Goal: Task Accomplishment & Management: Complete application form

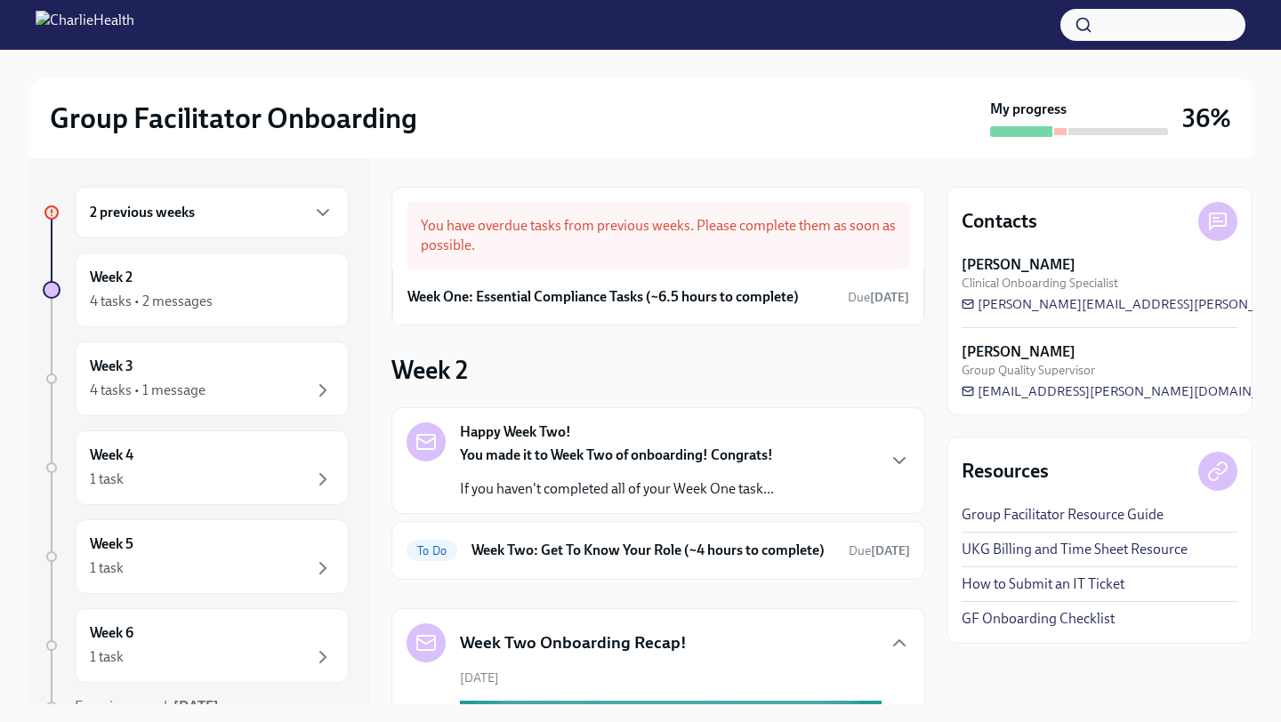
click at [504, 478] on div "You made it to Week Two of onboarding! Congrats! If you haven't completed all o…" at bounding box center [617, 472] width 314 height 53
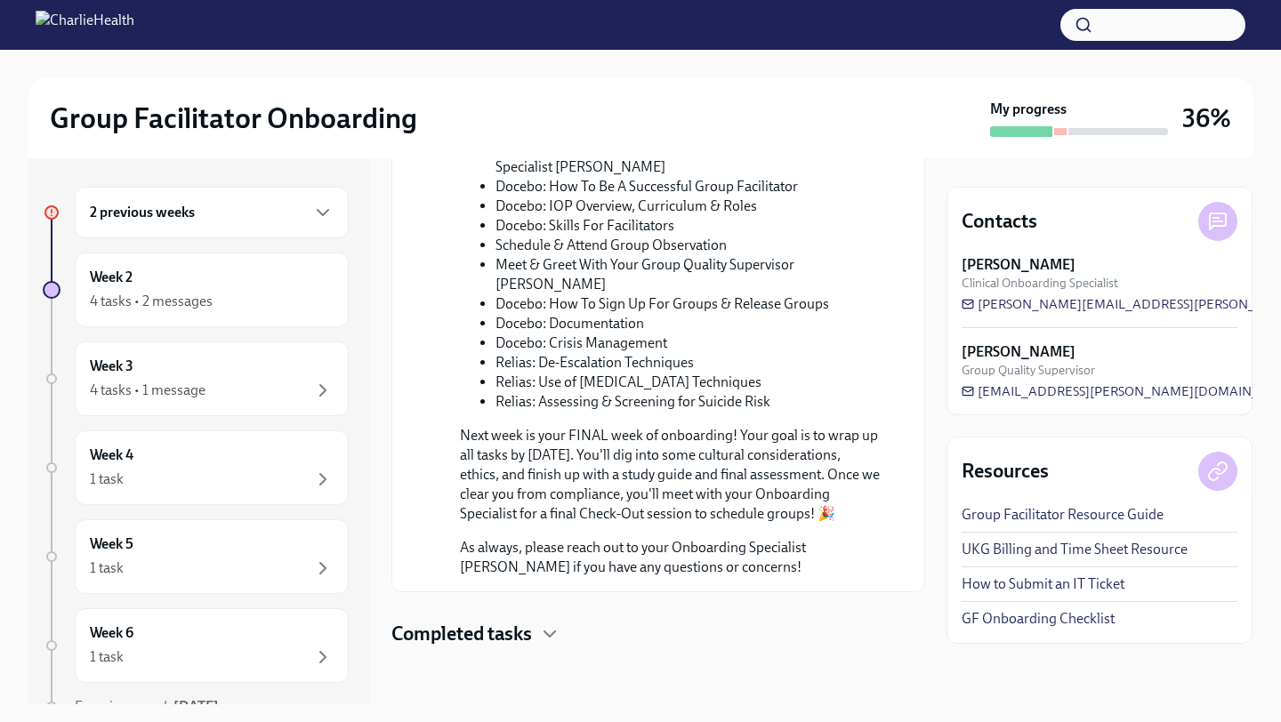
scroll to position [1529, 0]
click at [475, 639] on h4 "Completed tasks" at bounding box center [461, 634] width 141 height 27
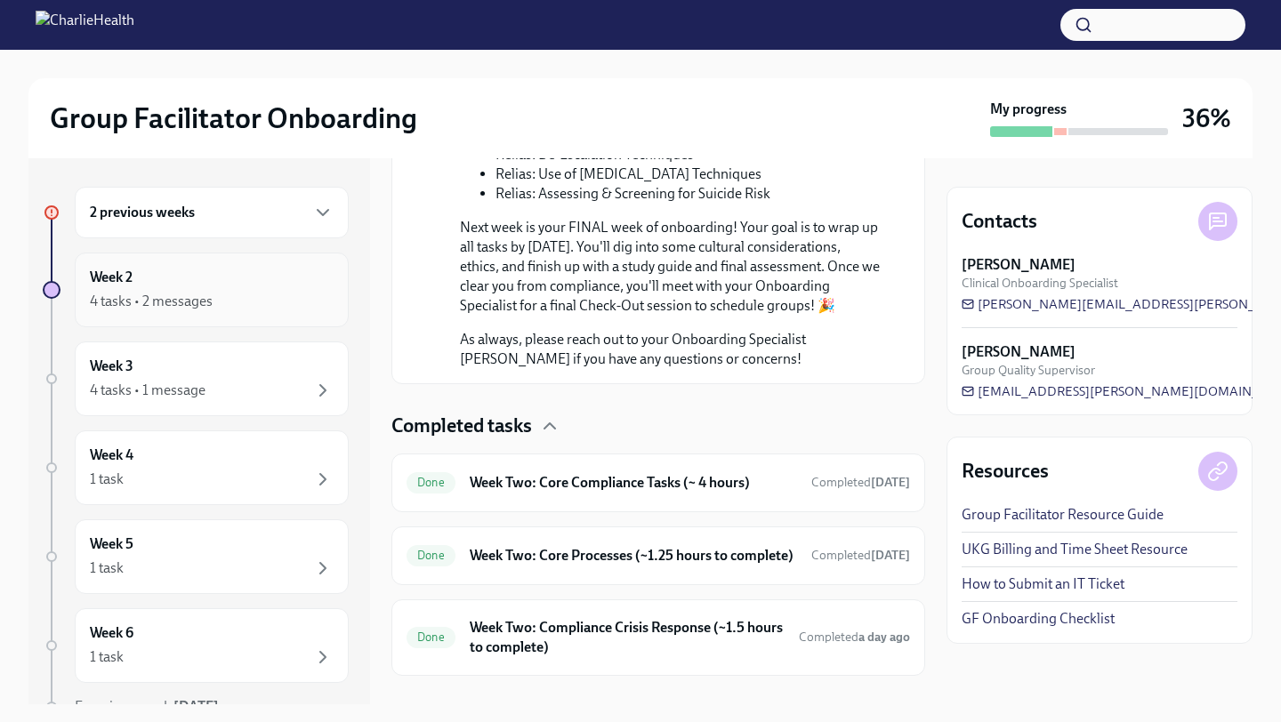
click at [165, 268] on div "Week 2 4 tasks • 2 messages" at bounding box center [212, 290] width 244 height 44
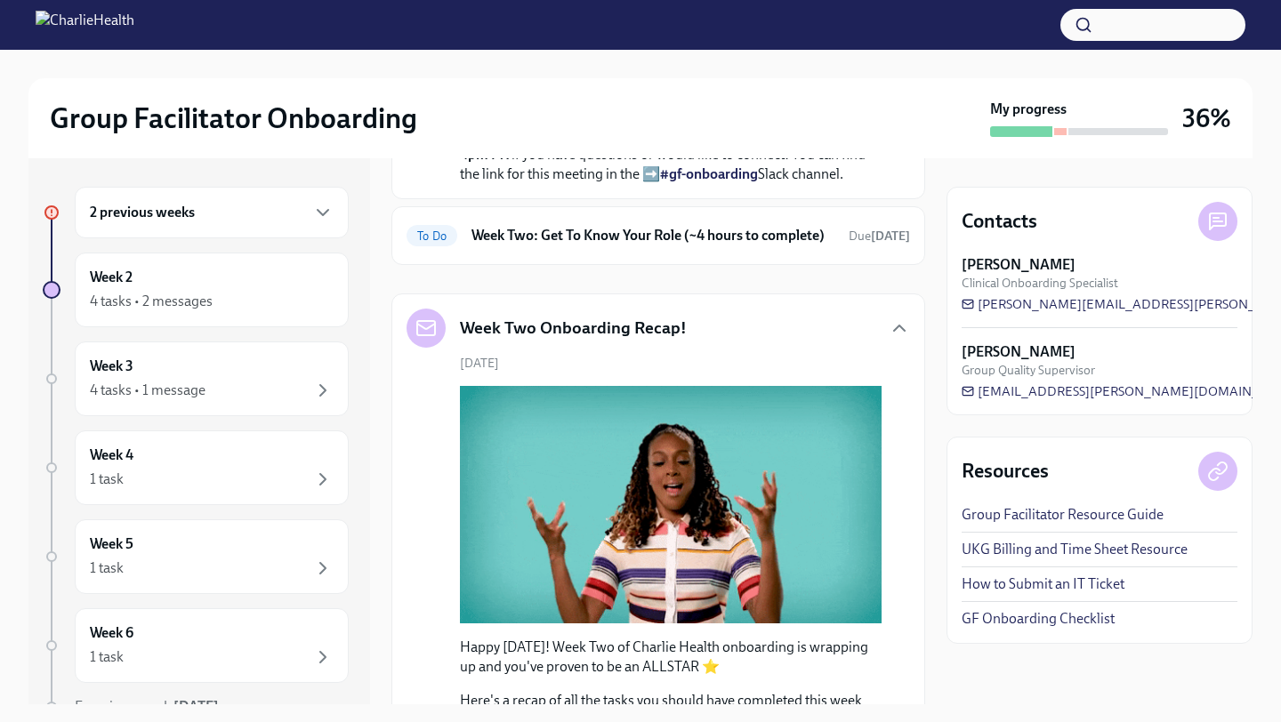
scroll to position [715, 0]
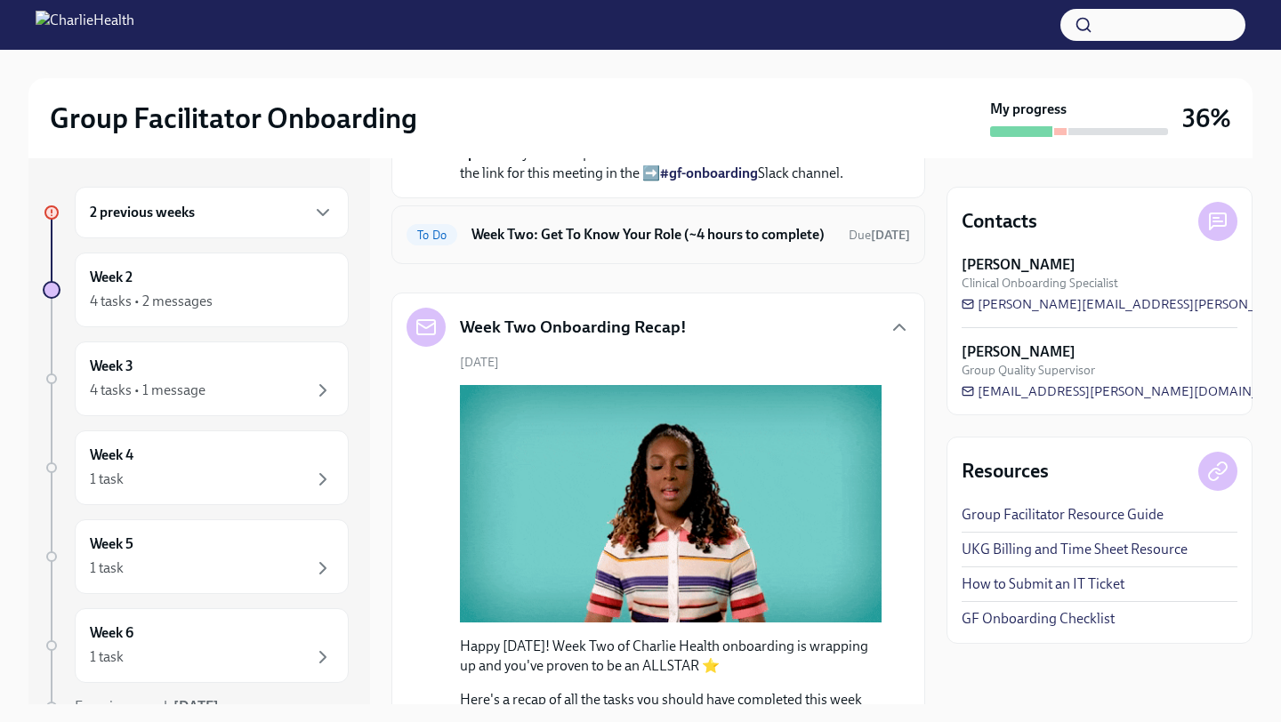
click at [511, 245] on h6 "Week Two: Get To Know Your Role (~4 hours to complete)" at bounding box center [652, 235] width 363 height 20
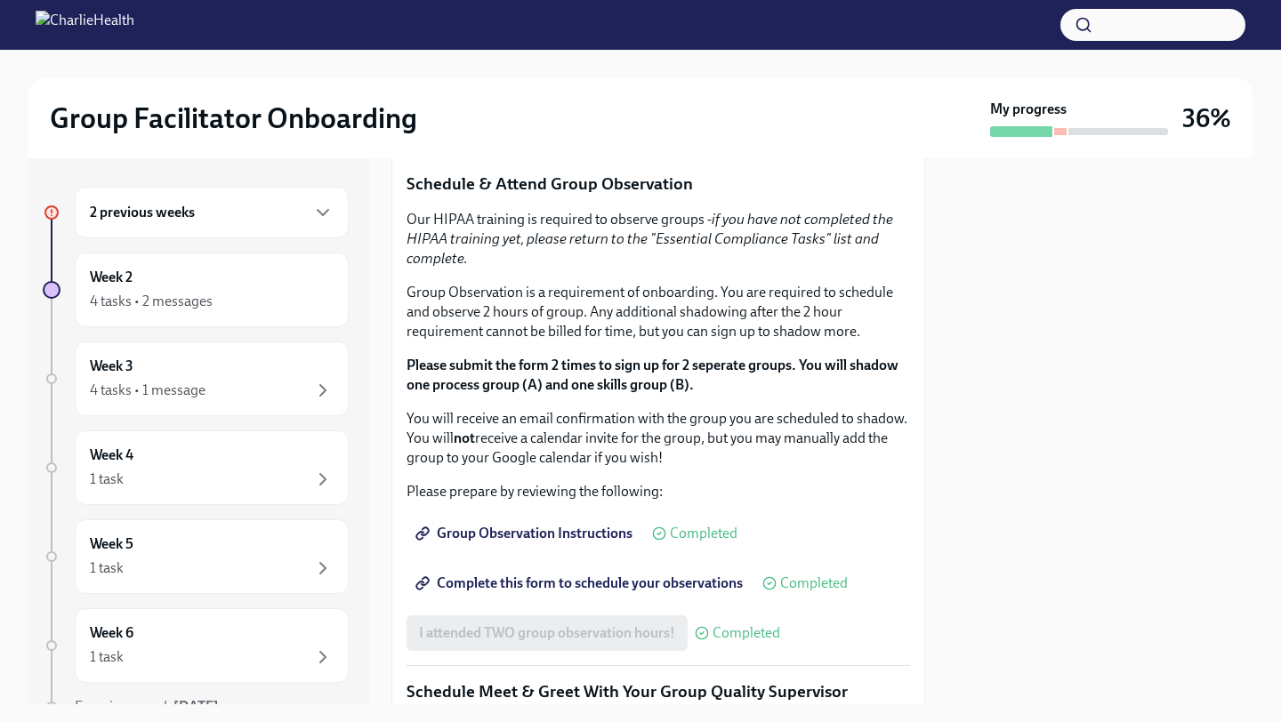
scroll to position [960, 0]
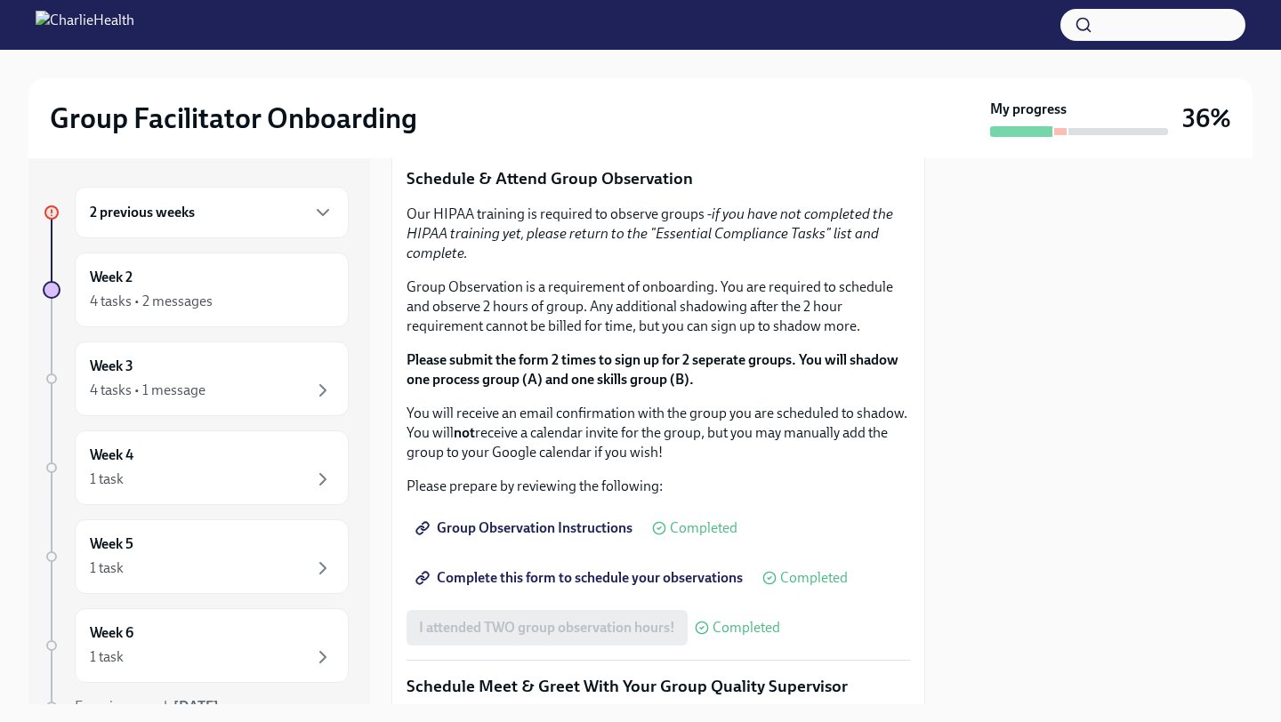
click at [511, 129] on span "I completed these three Docebo courses!" at bounding box center [544, 120] width 250 height 18
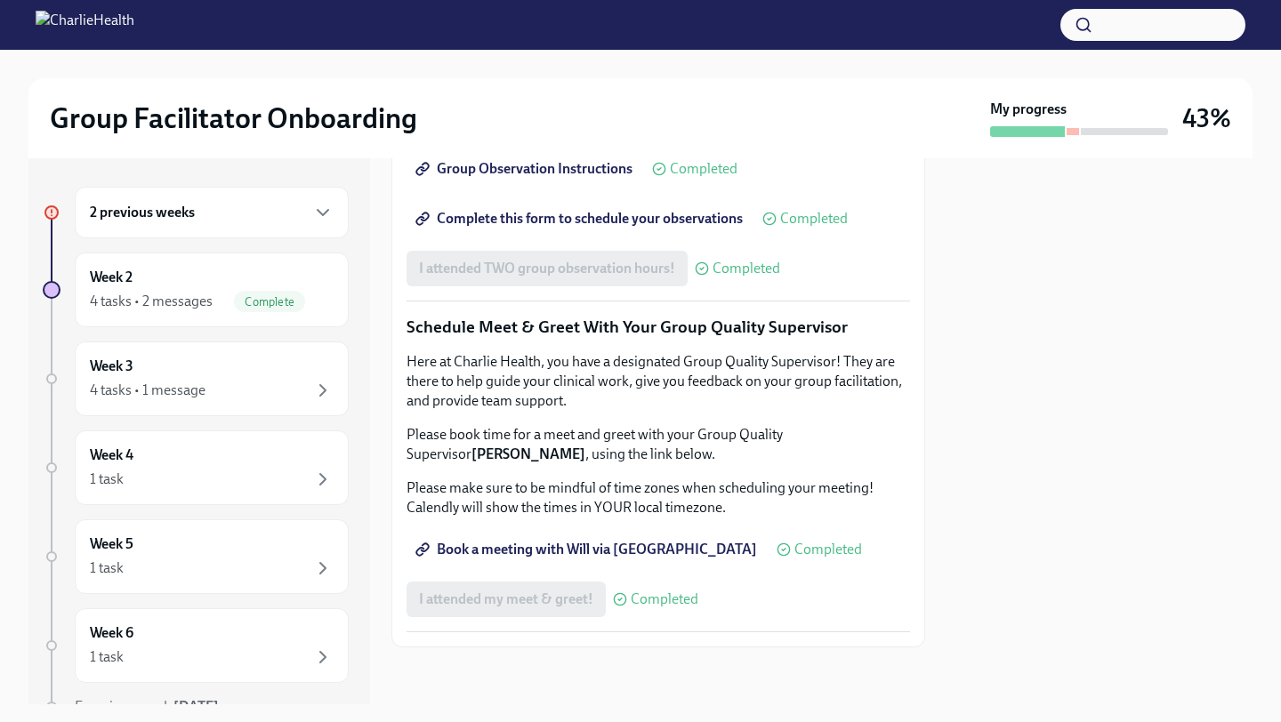
scroll to position [1677, 0]
click at [181, 371] on div "Week 3 4 tasks • 1 message" at bounding box center [212, 379] width 244 height 44
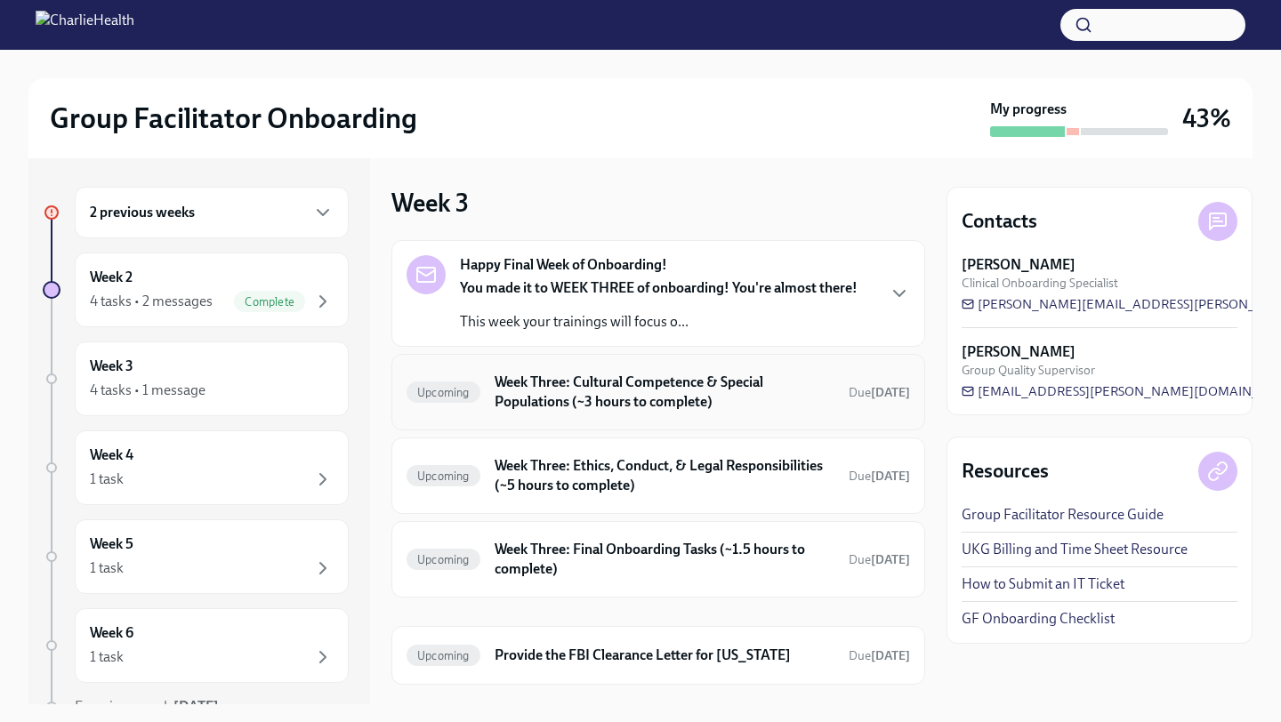
click at [559, 395] on h6 "Week Three: Cultural Competence & Special Populations (~3 hours to complete)" at bounding box center [665, 392] width 340 height 39
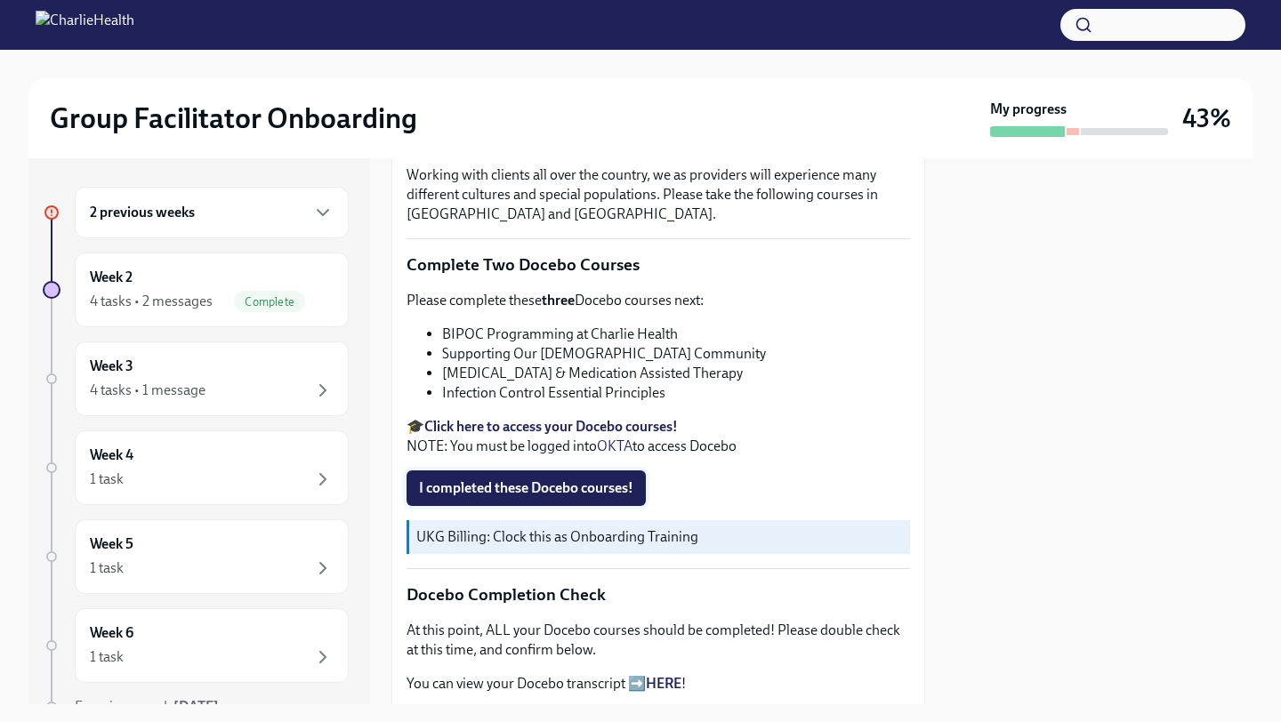
scroll to position [494, 0]
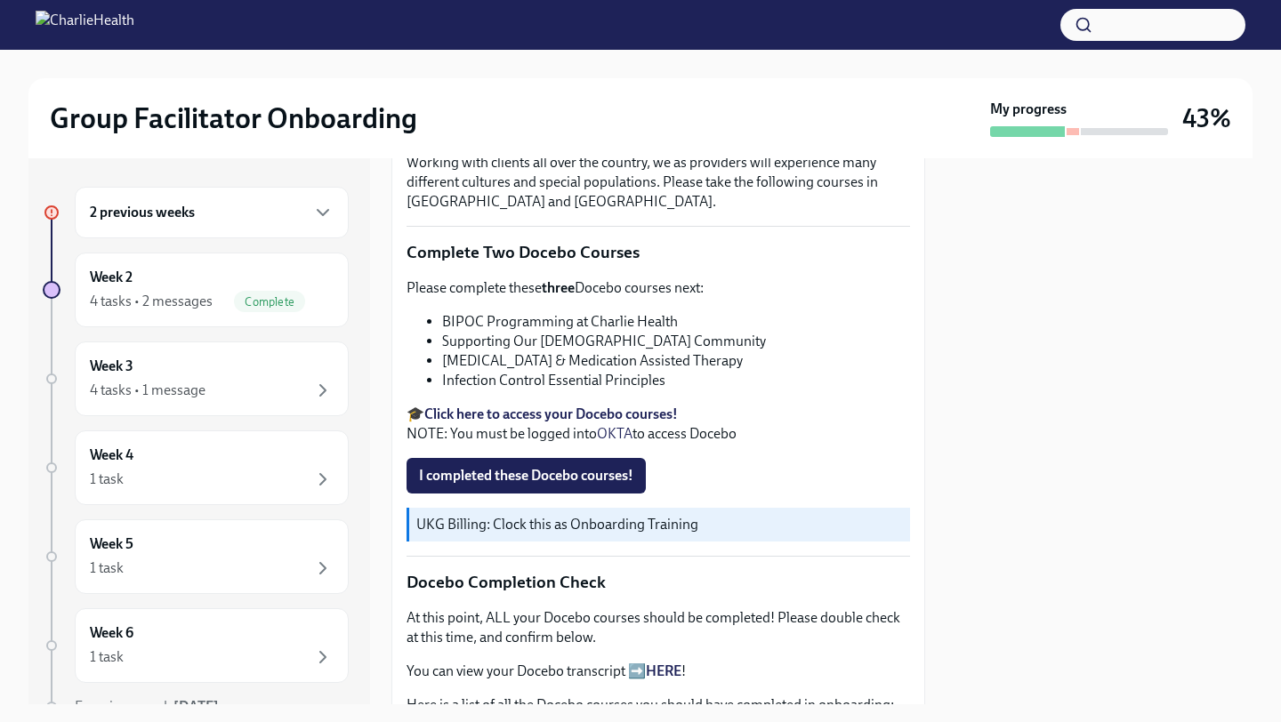
drag, startPoint x: 783, startPoint y: 362, endPoint x: 452, endPoint y: 385, distance: 331.7
click at [452, 385] on ul "BIPOC Programming at Charlie Health Supporting Our [DEMOGRAPHIC_DATA] Community…" at bounding box center [657, 351] width 503 height 78
click at [680, 383] on li "Infection Control Essential Principles" at bounding box center [676, 381] width 468 height 20
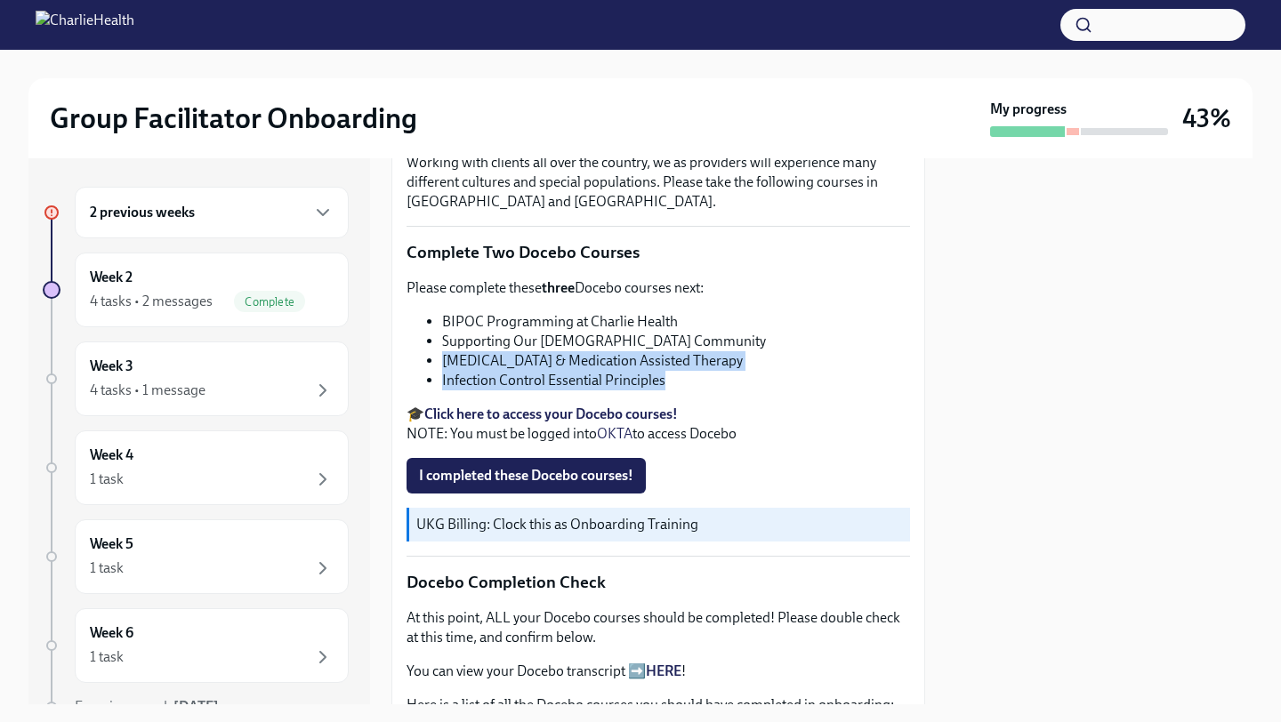
drag, startPoint x: 674, startPoint y: 390, endPoint x: 424, endPoint y: 368, distance: 250.9
click at [424, 368] on ul "BIPOC Programming at Charlie Health Supporting Our [DEMOGRAPHIC_DATA] Community…" at bounding box center [657, 351] width 503 height 78
copy ul "[MEDICAL_DATA] & Medication Assisted Therapy Infection Control Essential Princi…"
click at [501, 469] on span "I completed these Docebo courses!" at bounding box center [526, 476] width 214 height 18
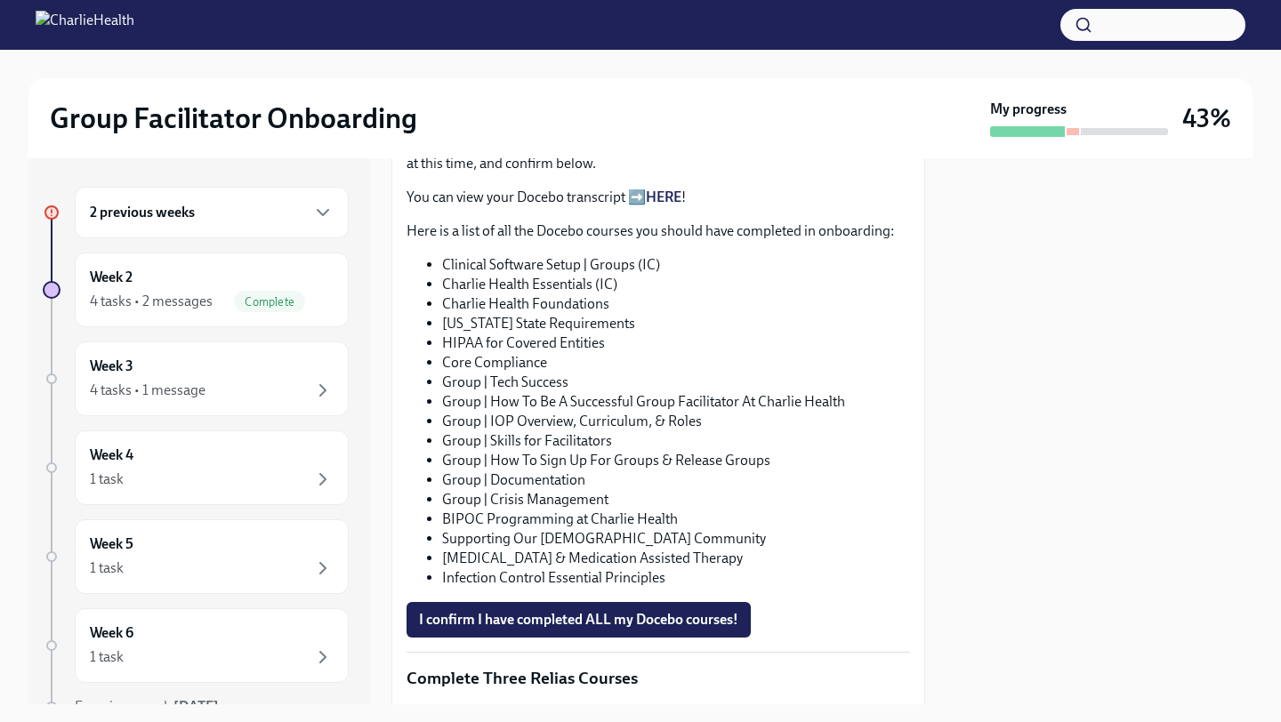
scroll to position [953, 0]
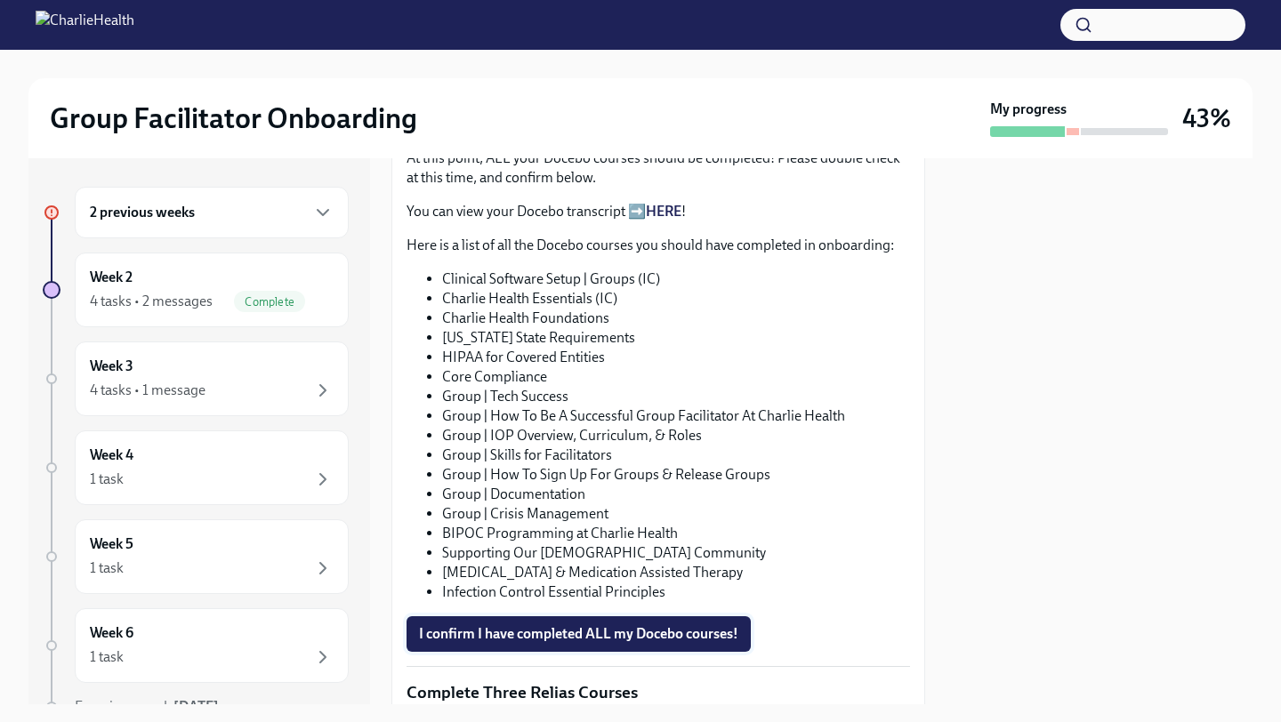
click at [570, 632] on span "I confirm I have completed ALL my Docebo courses!" at bounding box center [578, 634] width 319 height 18
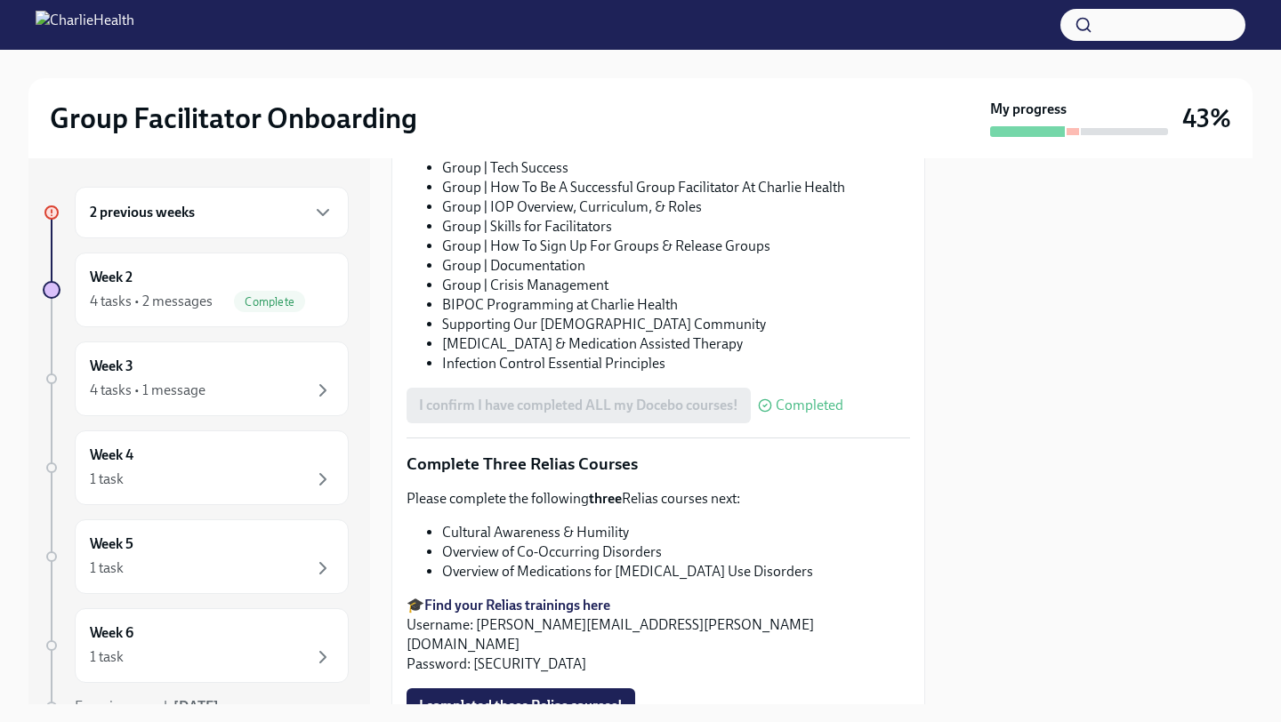
scroll to position [1317, 0]
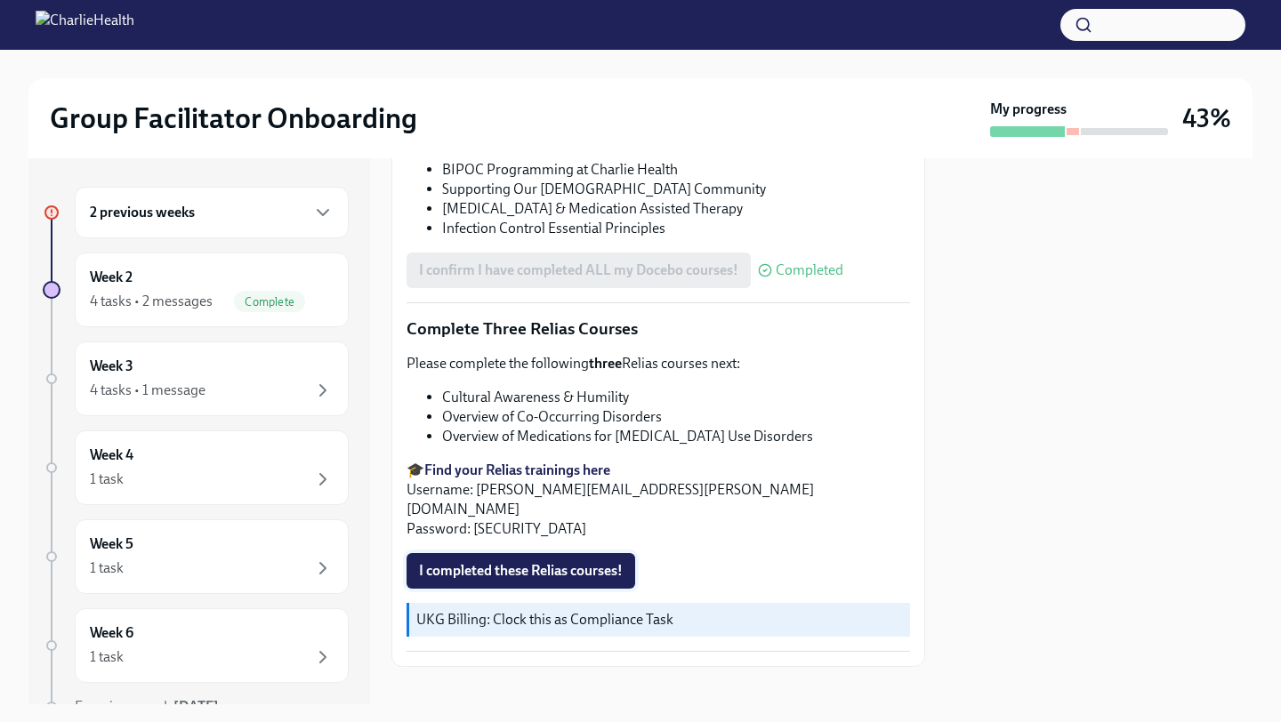
click at [553, 562] on span "I completed these Relias courses!" at bounding box center [521, 571] width 204 height 18
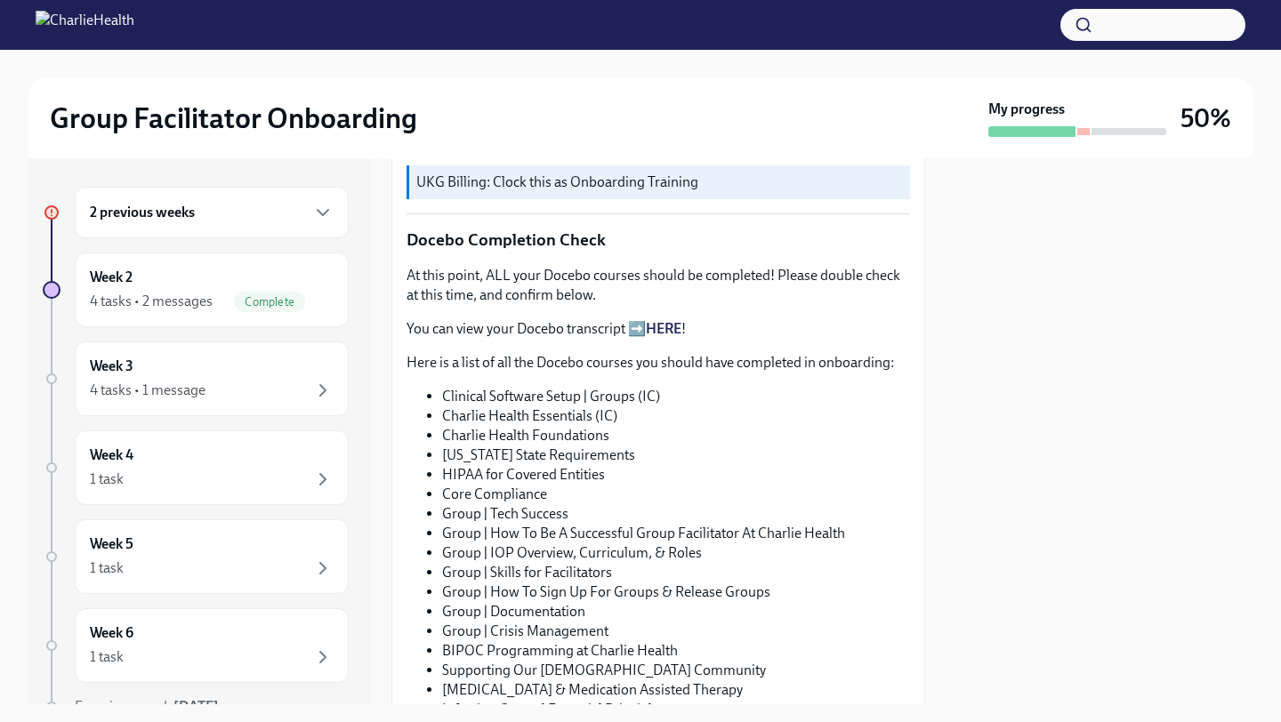
scroll to position [857, 0]
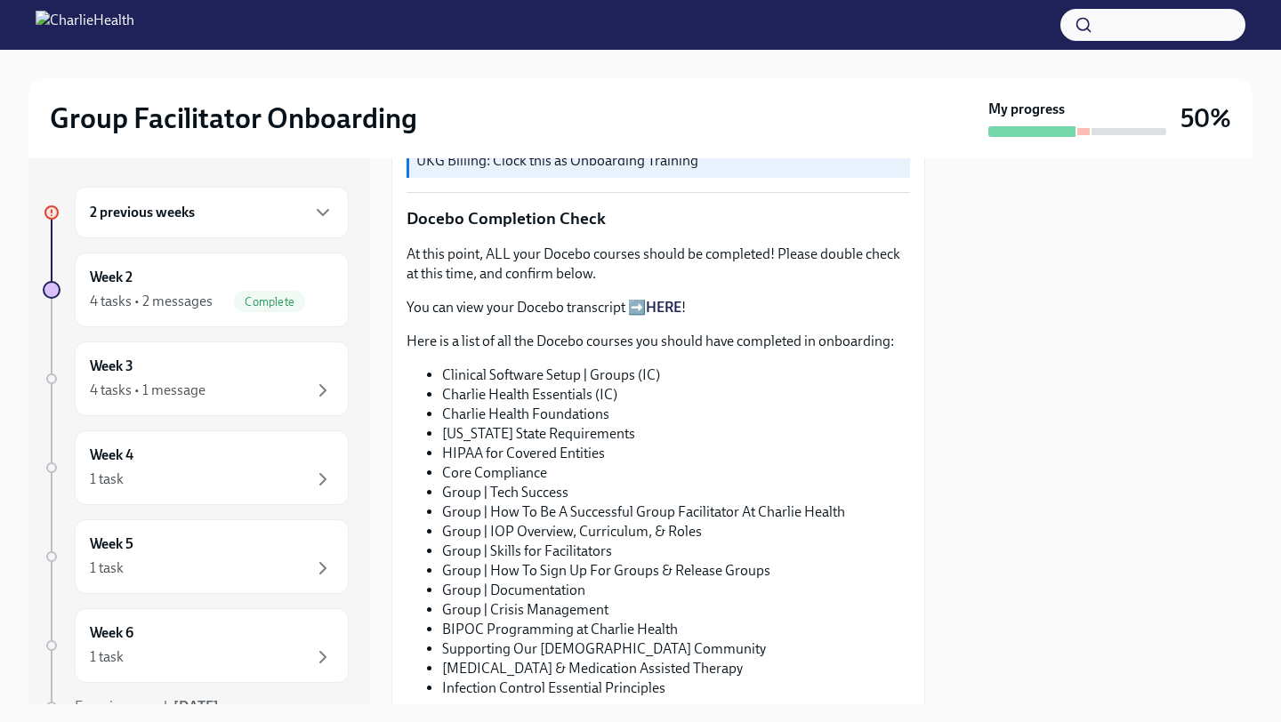
click at [1082, 133] on div at bounding box center [1083, 131] width 12 height 7
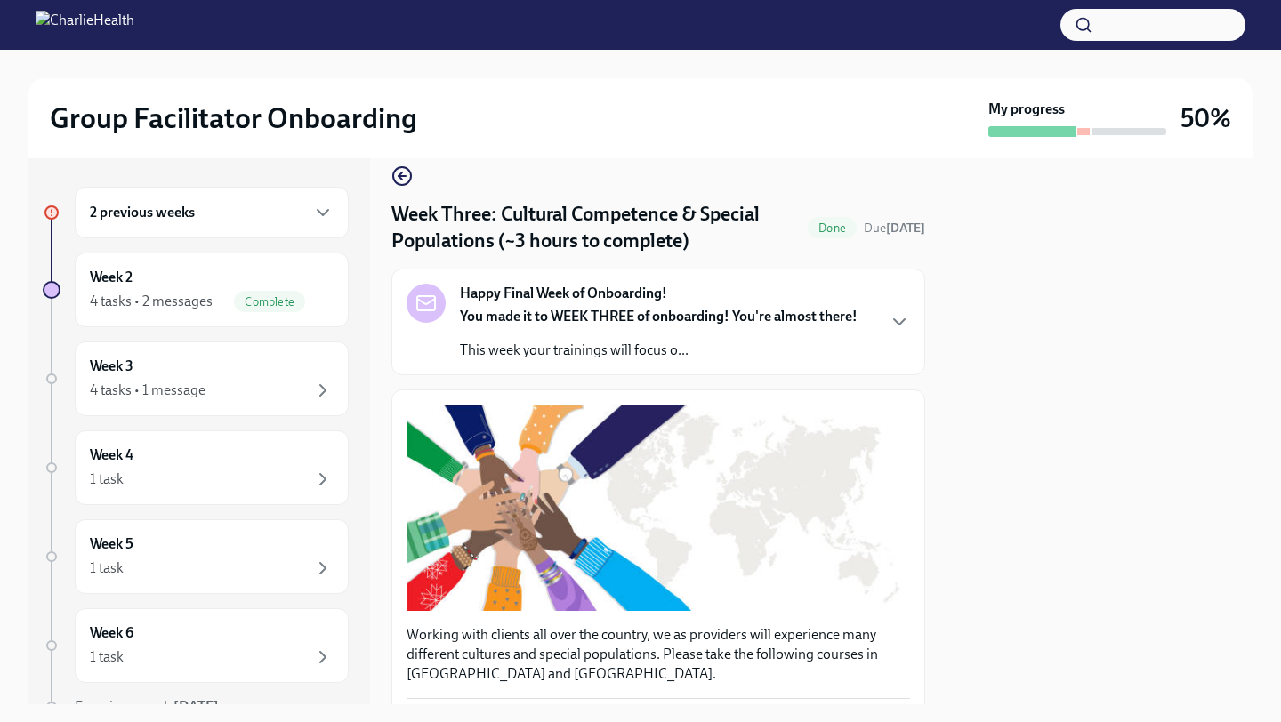
scroll to position [15, 0]
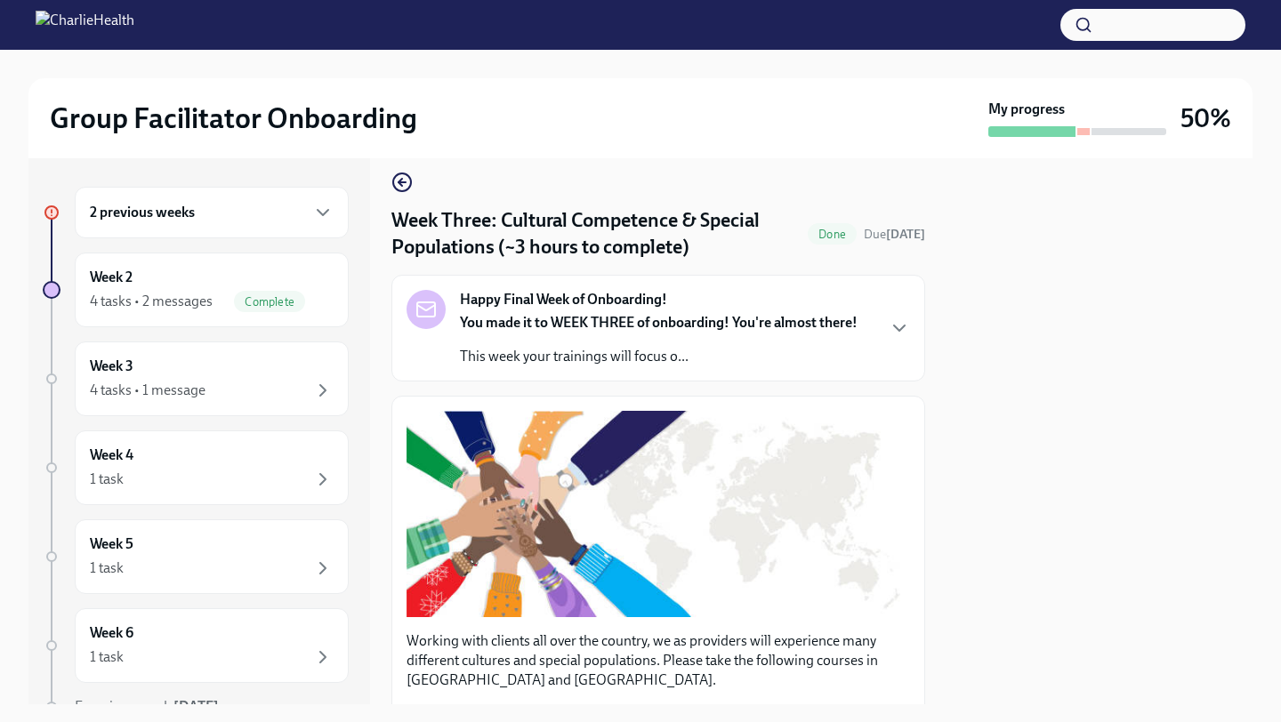
click at [883, 328] on div "Happy Final Week of Onboarding! You made it to WEEK THREE of onboarding! You're…" at bounding box center [657, 328] width 503 height 76
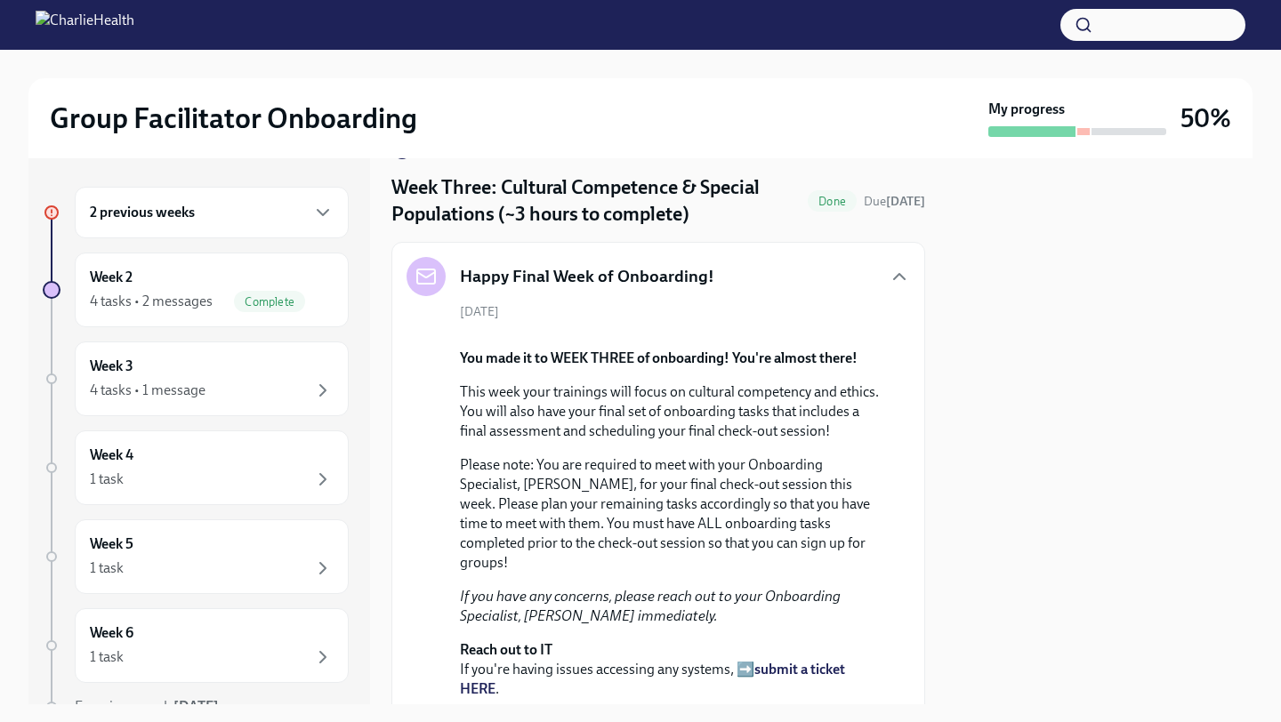
scroll to position [0, 0]
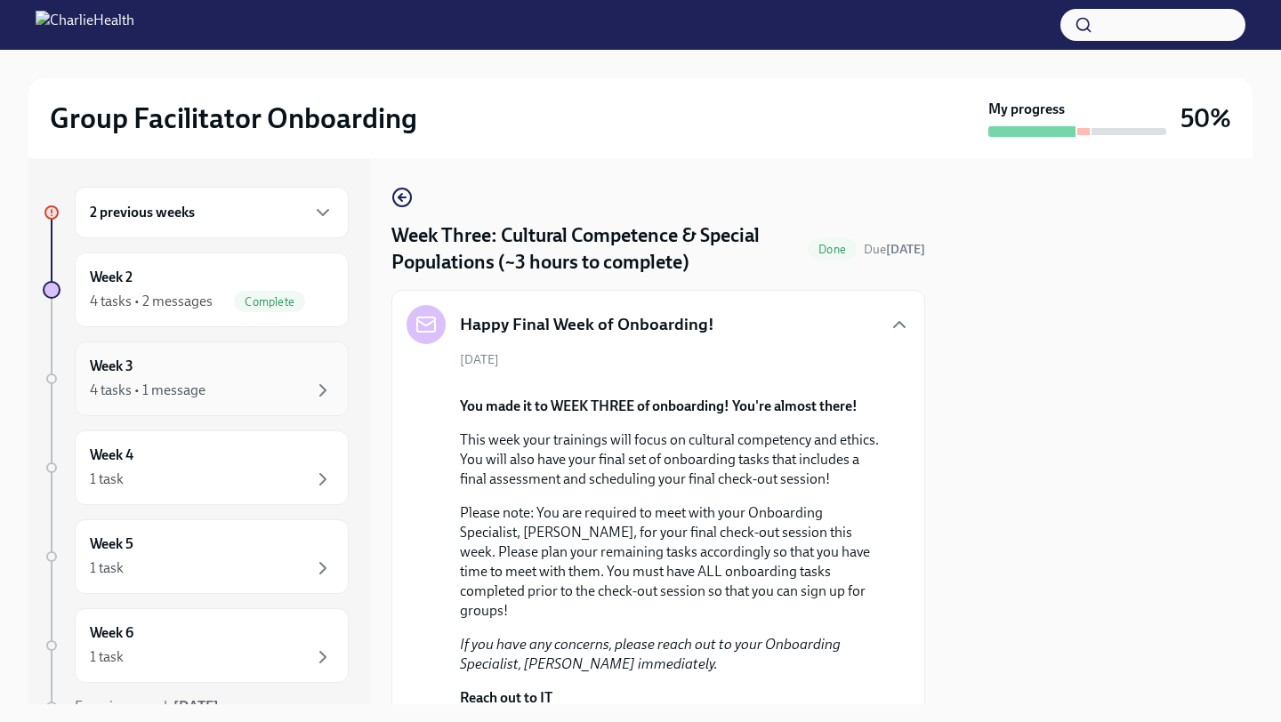
click at [179, 374] on div "Week 3 4 tasks • 1 message" at bounding box center [212, 379] width 244 height 44
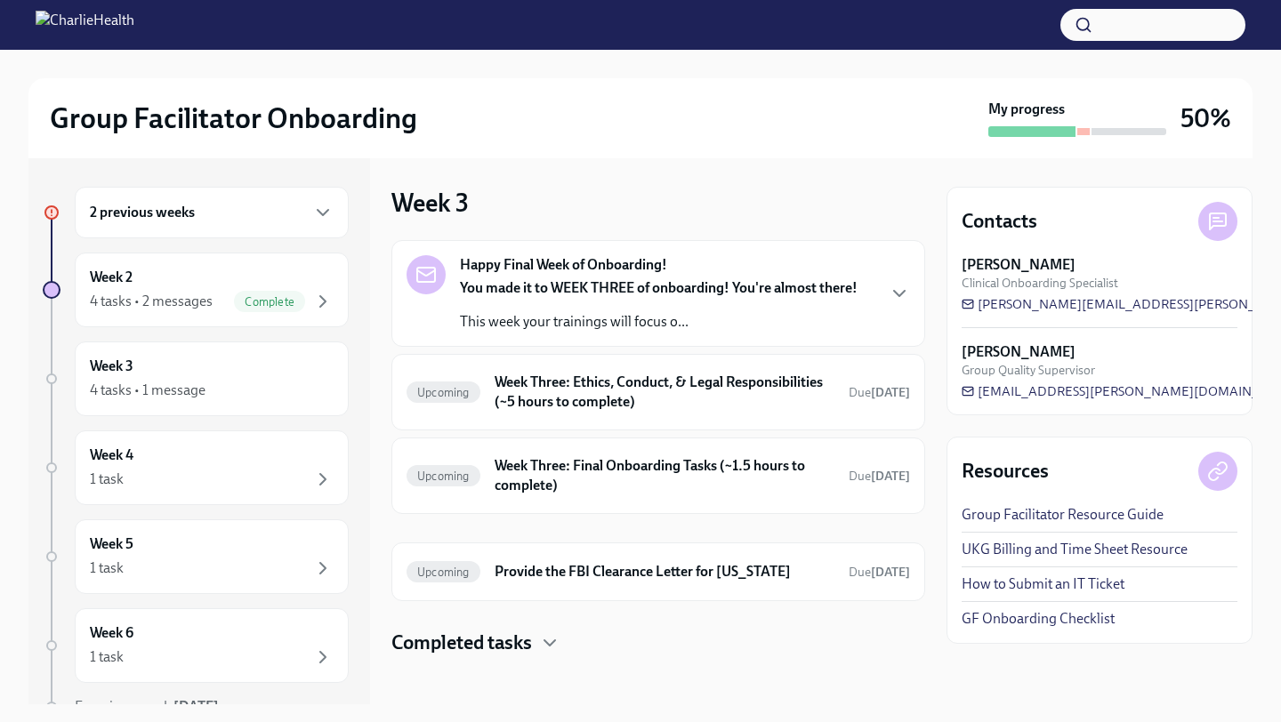
click at [576, 330] on p "This week your trainings will focus o..." at bounding box center [659, 322] width 398 height 20
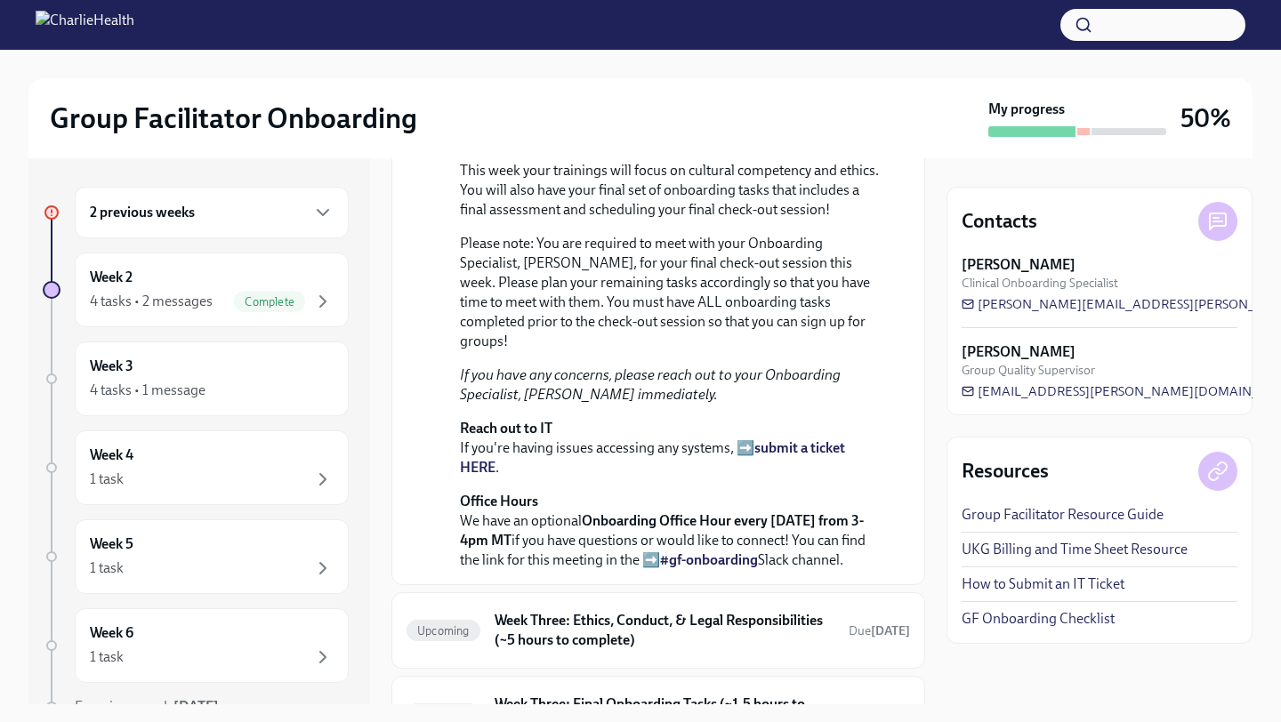
scroll to position [684, 0]
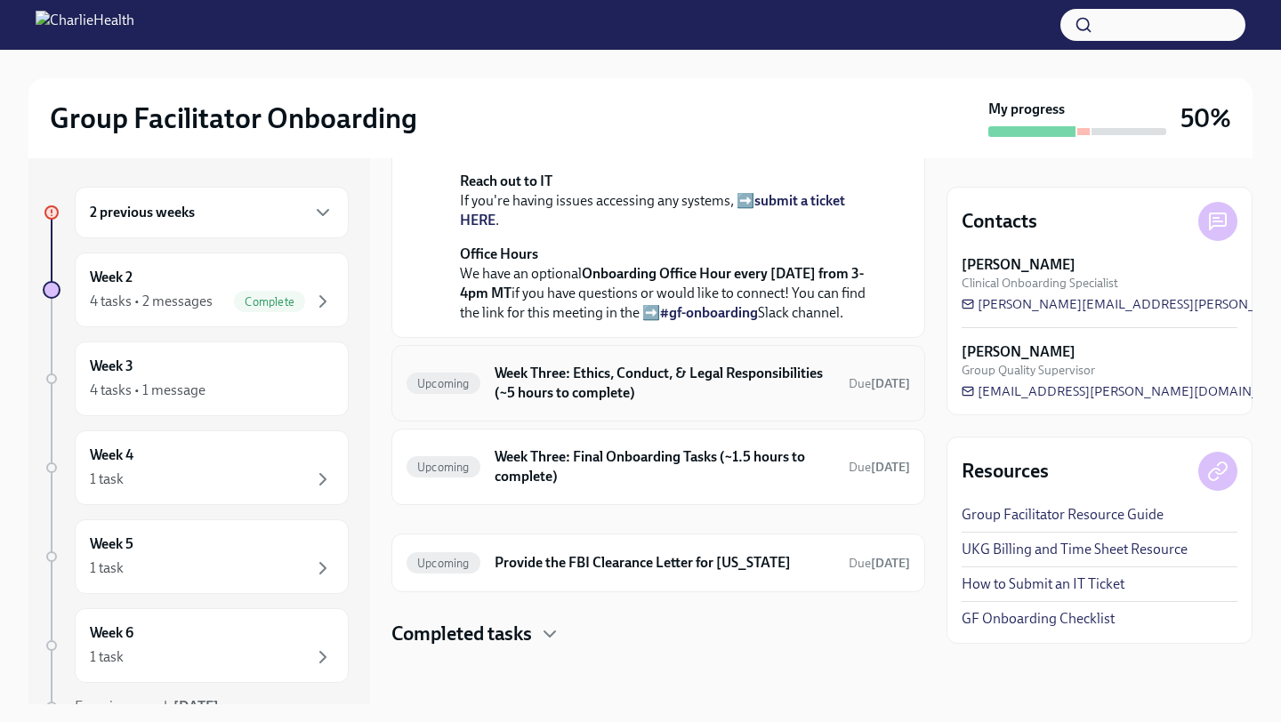
click at [580, 393] on h6 "Week Three: Ethics, Conduct, & Legal Responsibilities (~5 hours to complete)" at bounding box center [665, 383] width 340 height 39
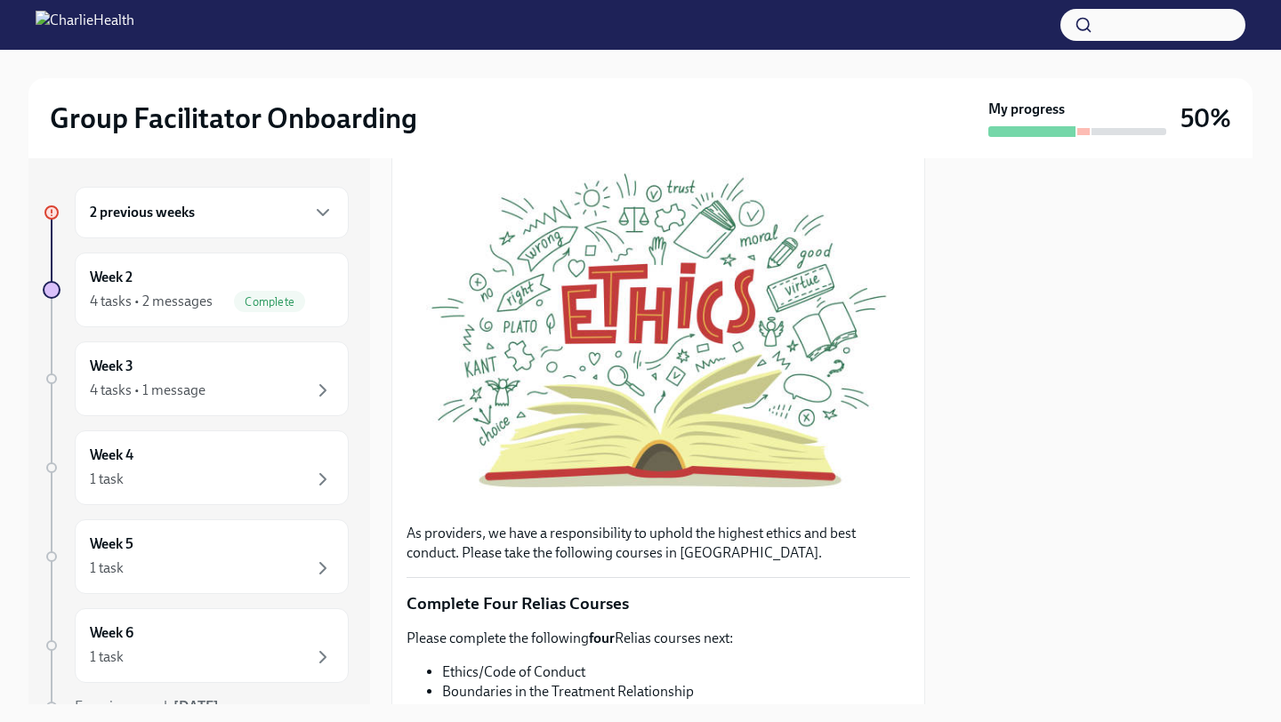
scroll to position [274, 0]
click at [256, 395] on div "4 tasks • 1 message" at bounding box center [212, 390] width 244 height 21
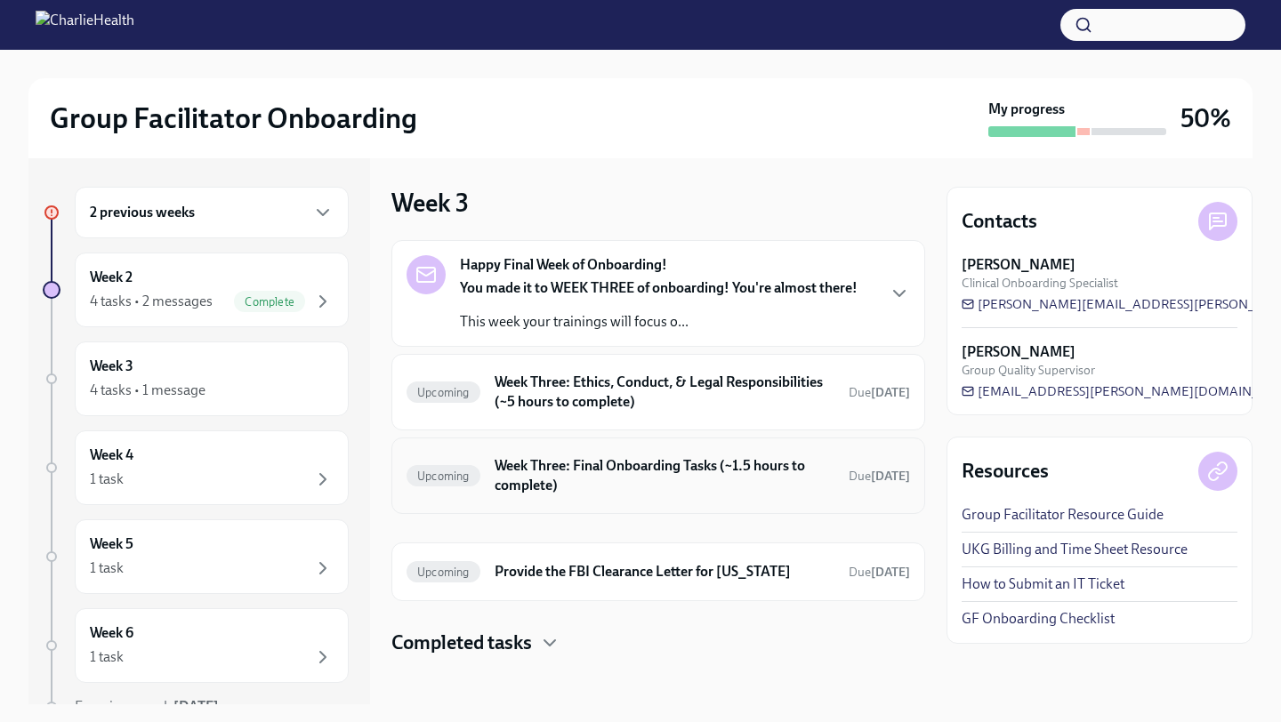
click at [560, 489] on h6 "Week Three: Final Onboarding Tasks (~1.5 hours to complete)" at bounding box center [665, 475] width 340 height 39
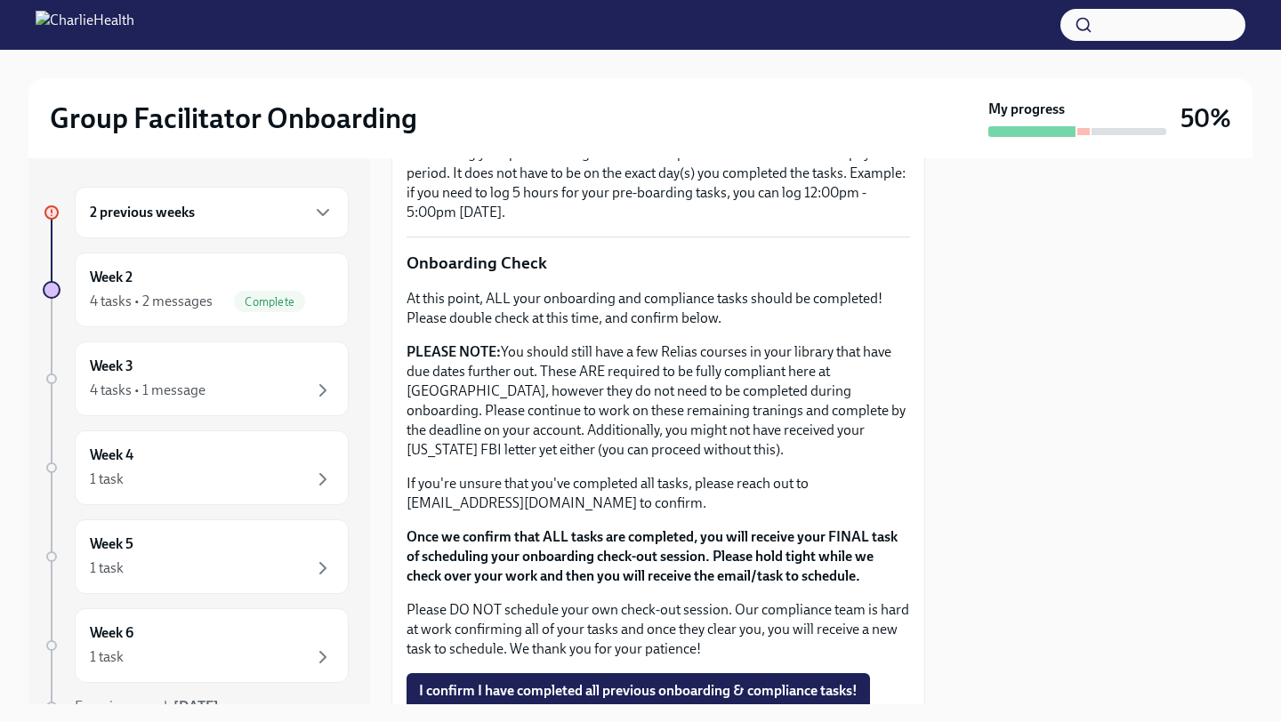
scroll to position [1461, 0]
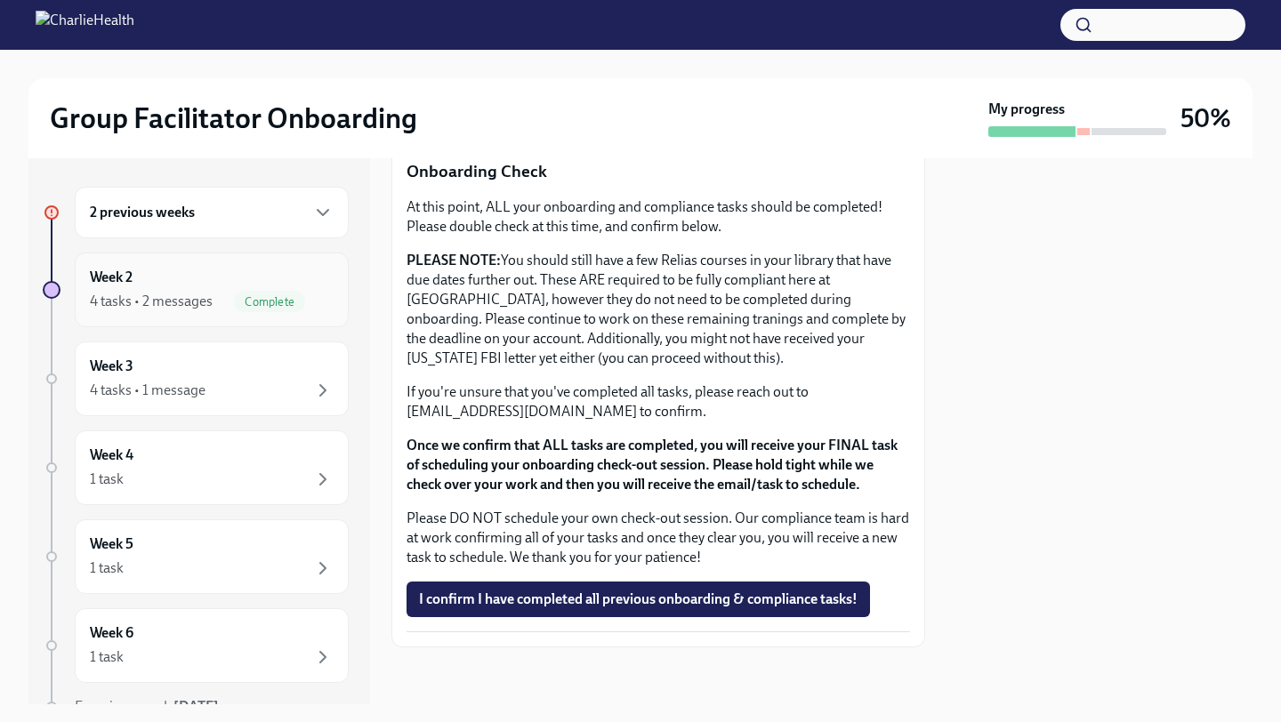
click at [240, 287] on div "Week 2 4 tasks • 2 messages Complete" at bounding box center [212, 290] width 244 height 44
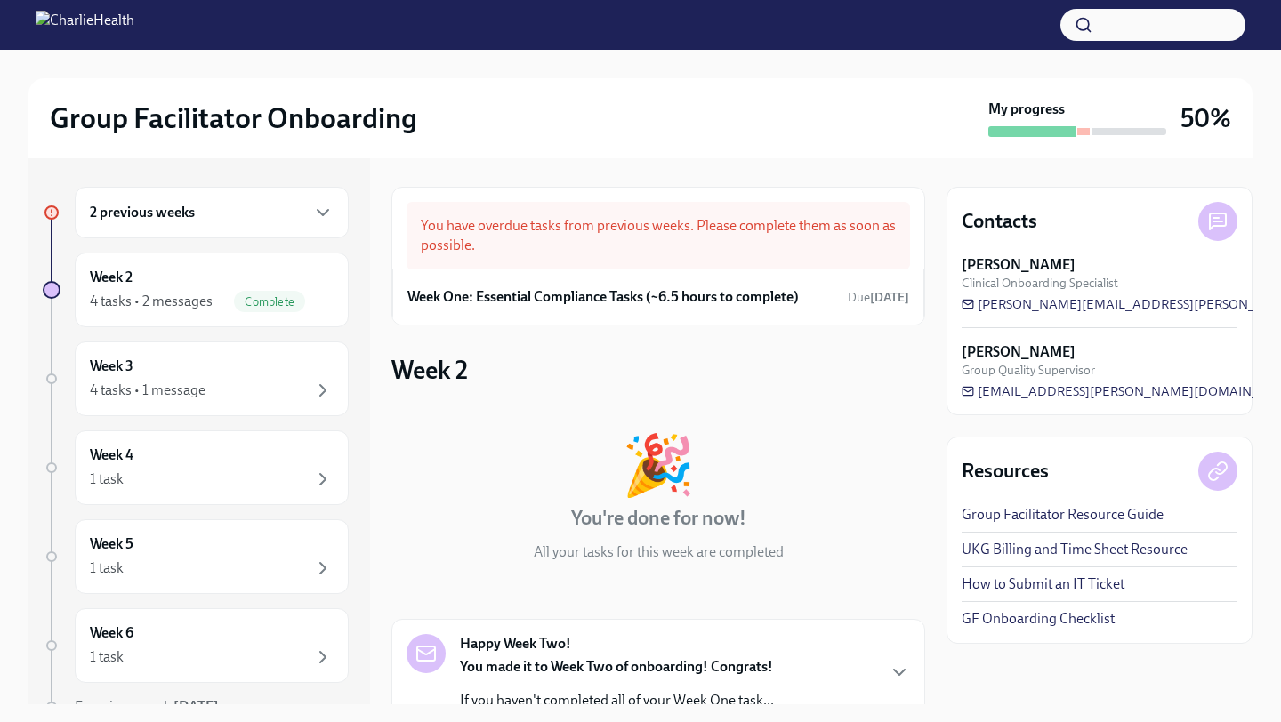
click at [607, 254] on div "You have overdue tasks from previous weeks. Please complete them as soon as pos…" at bounding box center [657, 236] width 503 height 68
click at [615, 304] on h6 "Week One: Essential Compliance Tasks (~6.5 hours to complete)" at bounding box center [602, 297] width 391 height 20
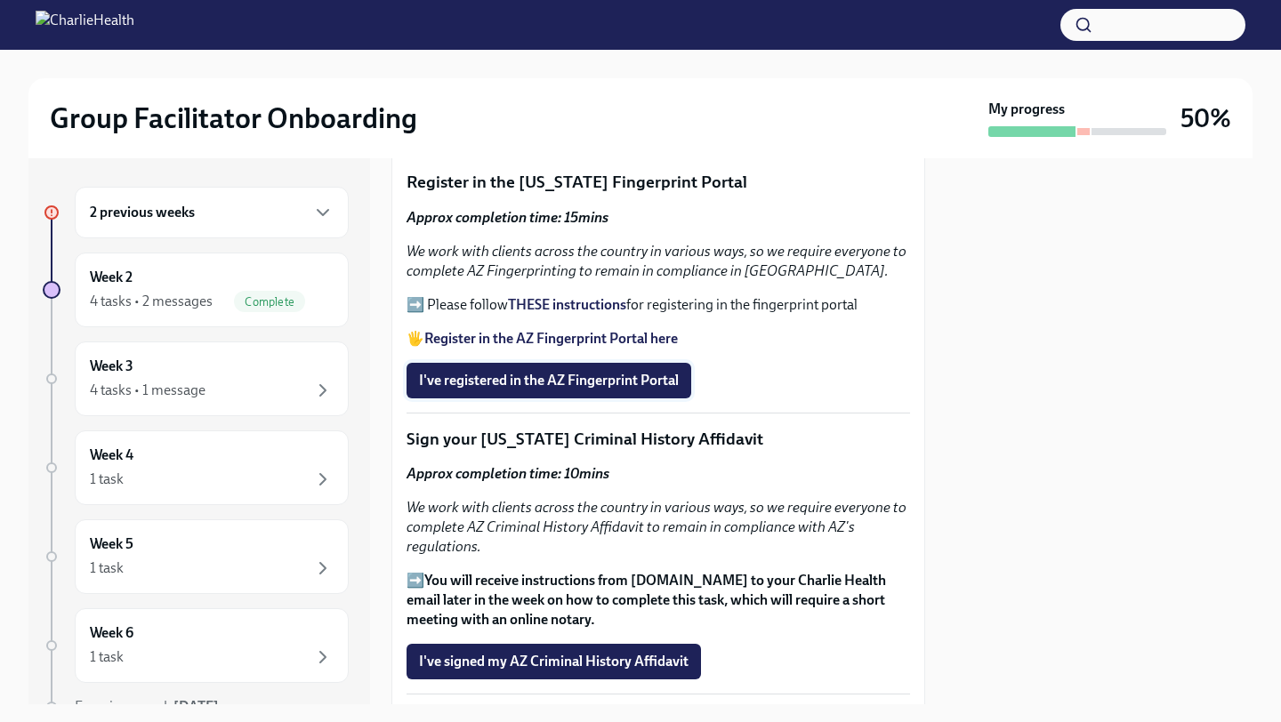
scroll to position [2042, 0]
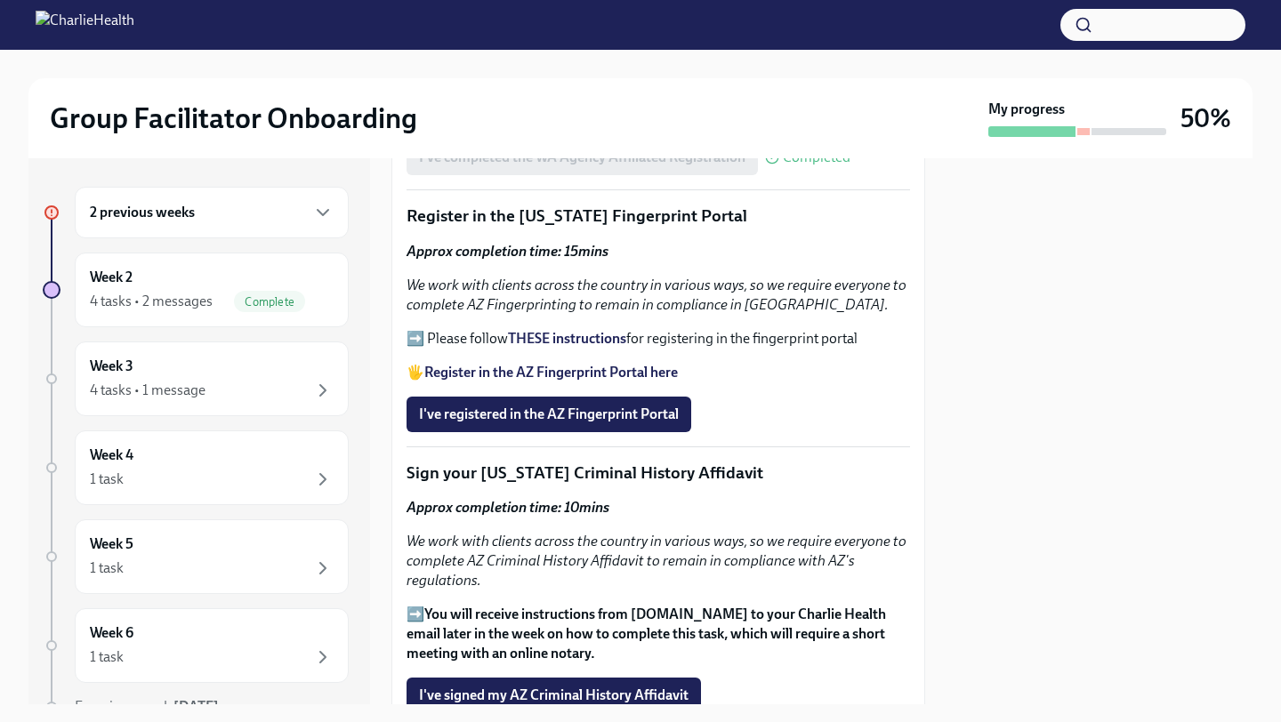
click at [567, 332] on strong "THESE instructions" at bounding box center [567, 338] width 118 height 17
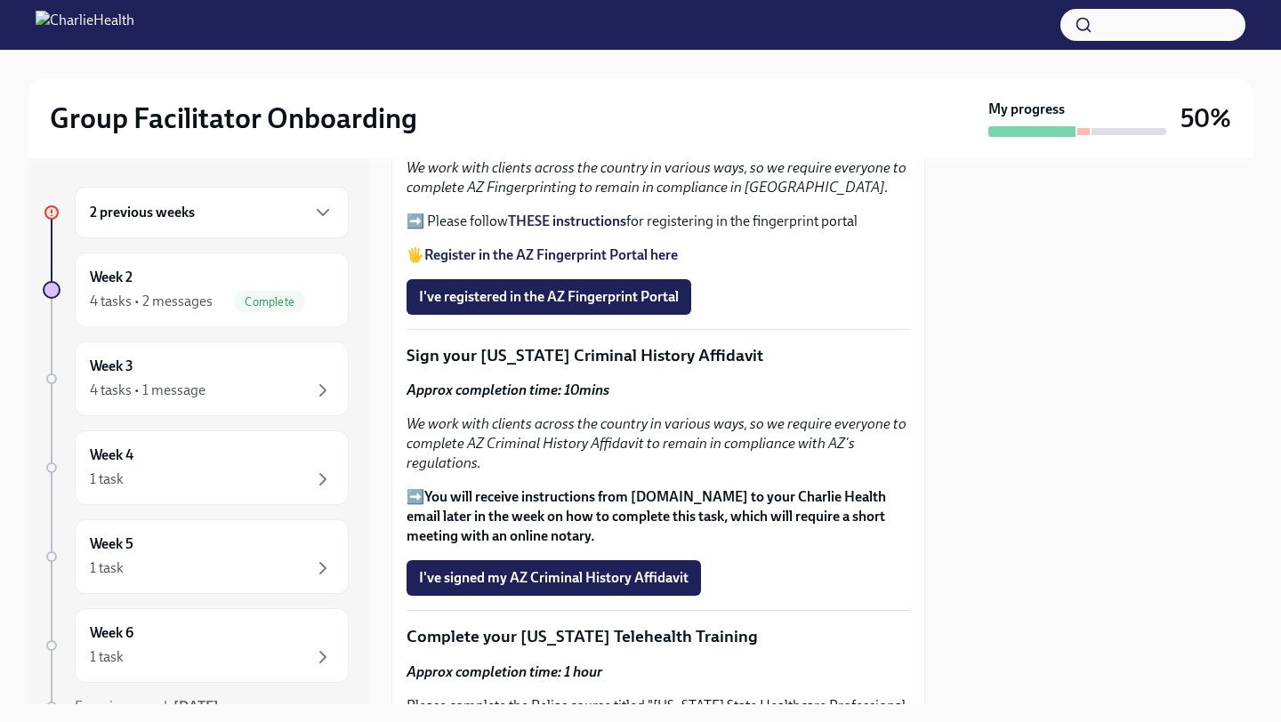
scroll to position [2161, 0]
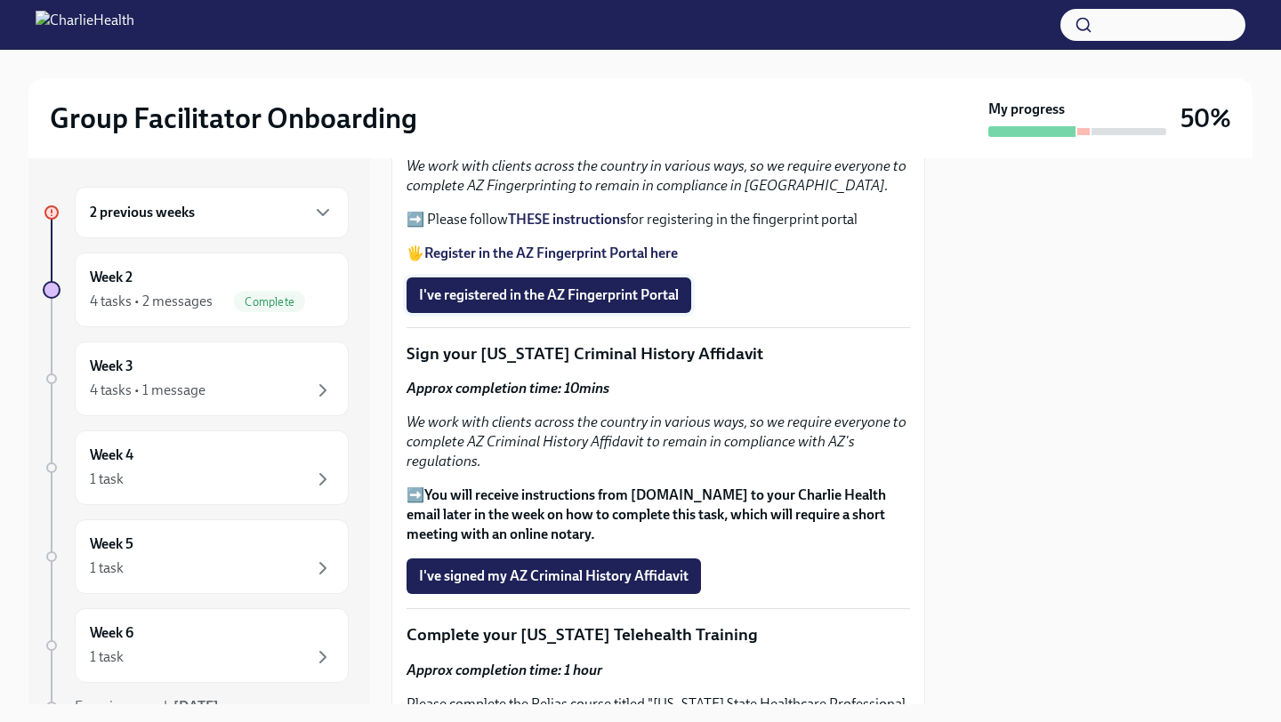
click at [578, 299] on span "I've registered in the AZ Fingerprint Portal" at bounding box center [549, 295] width 260 height 18
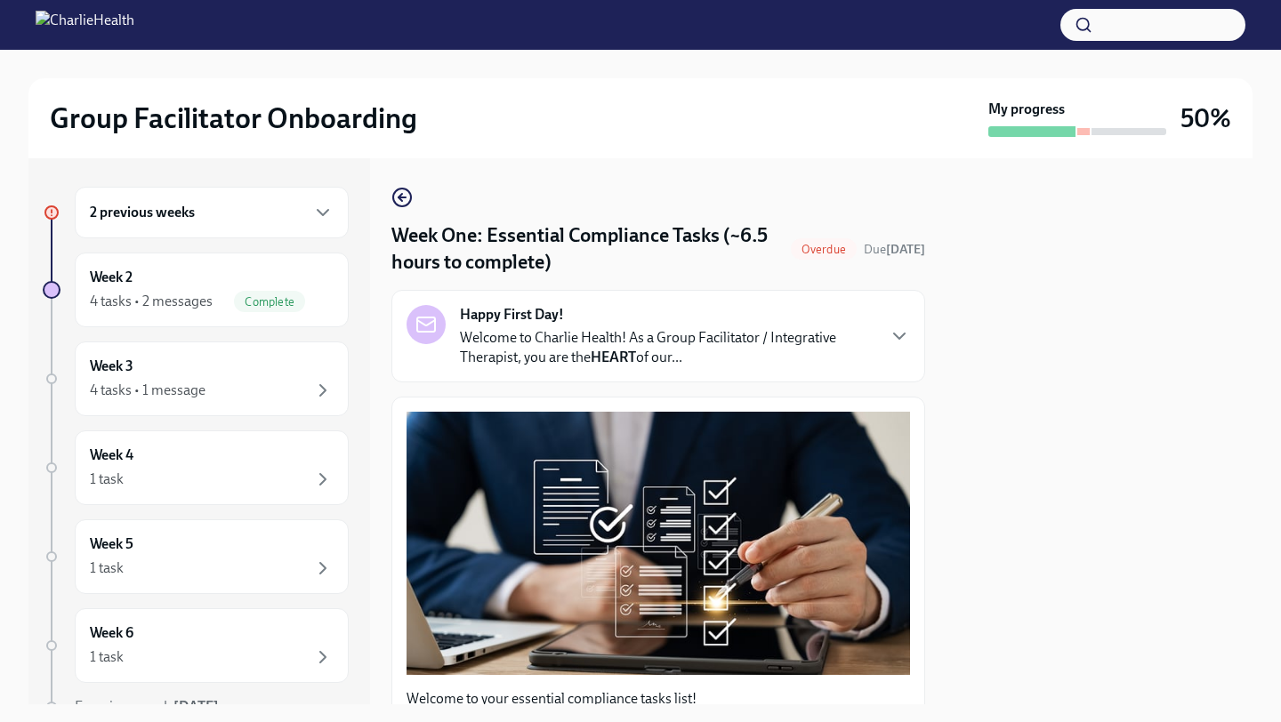
click at [577, 253] on h4 "Week One: Essential Compliance Tasks (~6.5 hours to complete)" at bounding box center [587, 248] width 392 height 53
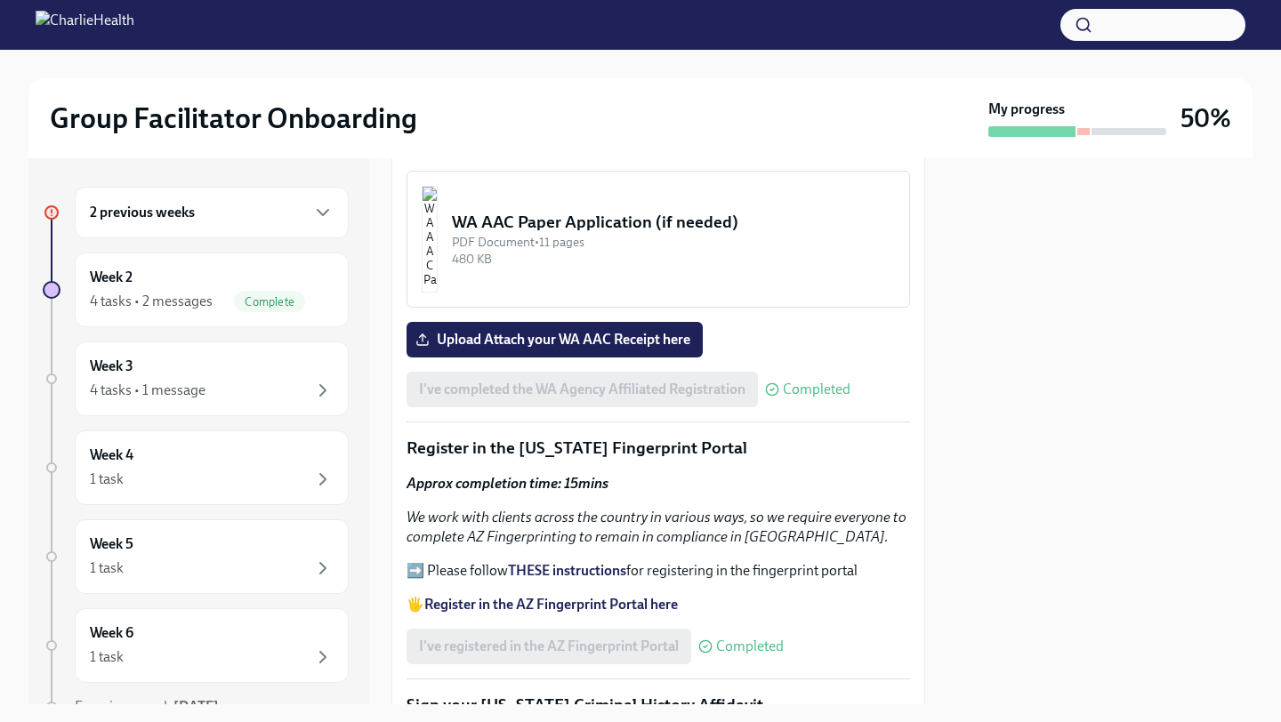
scroll to position [1824, 0]
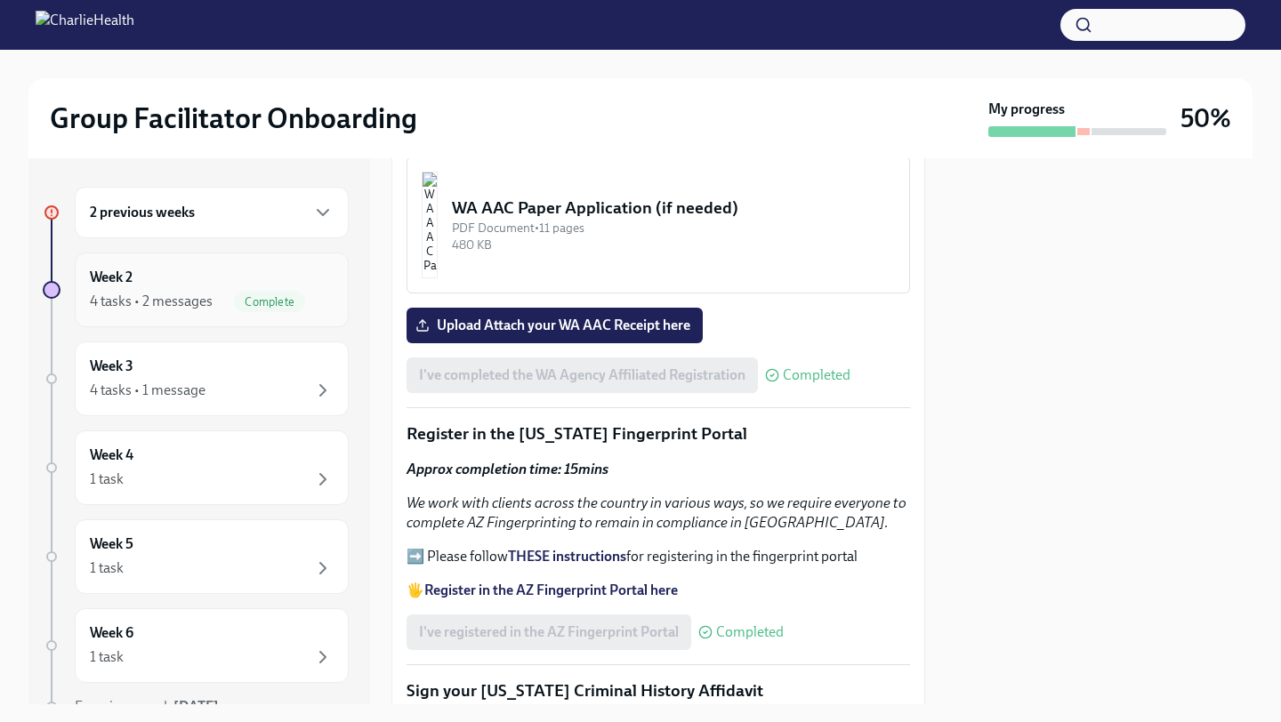
click at [166, 298] on div "4 tasks • 2 messages" at bounding box center [151, 302] width 123 height 20
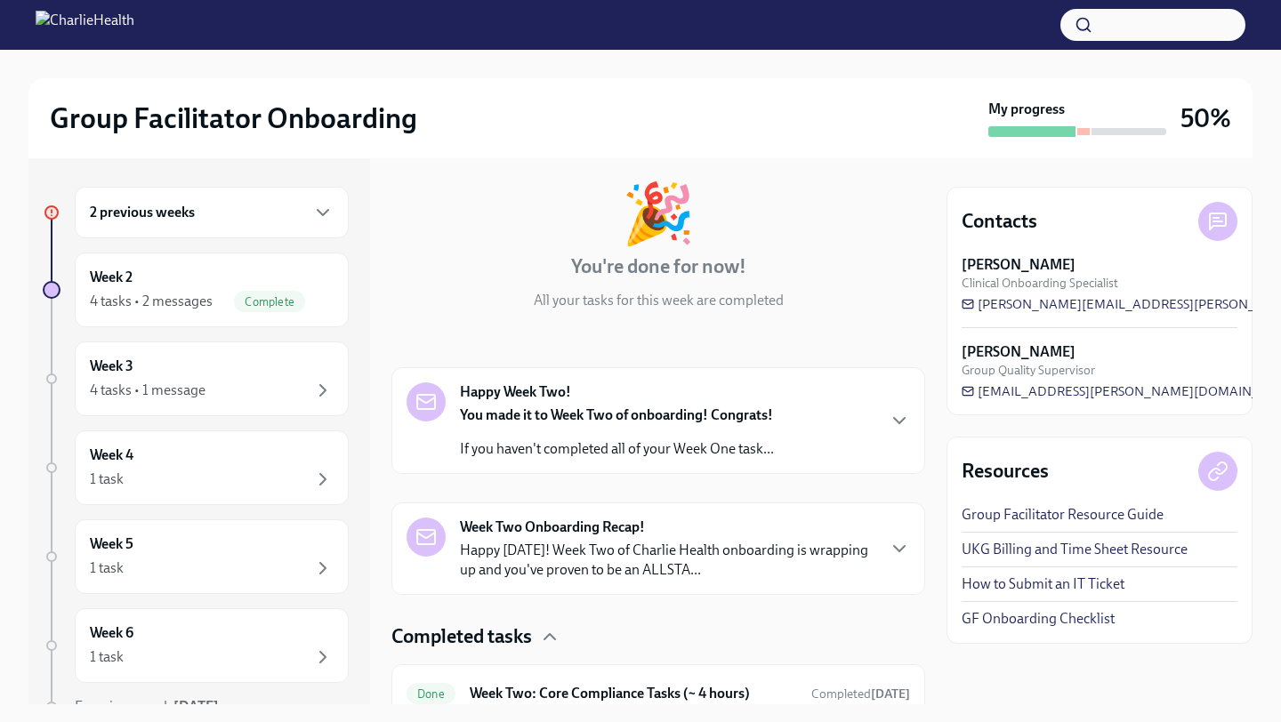
scroll to position [599, 0]
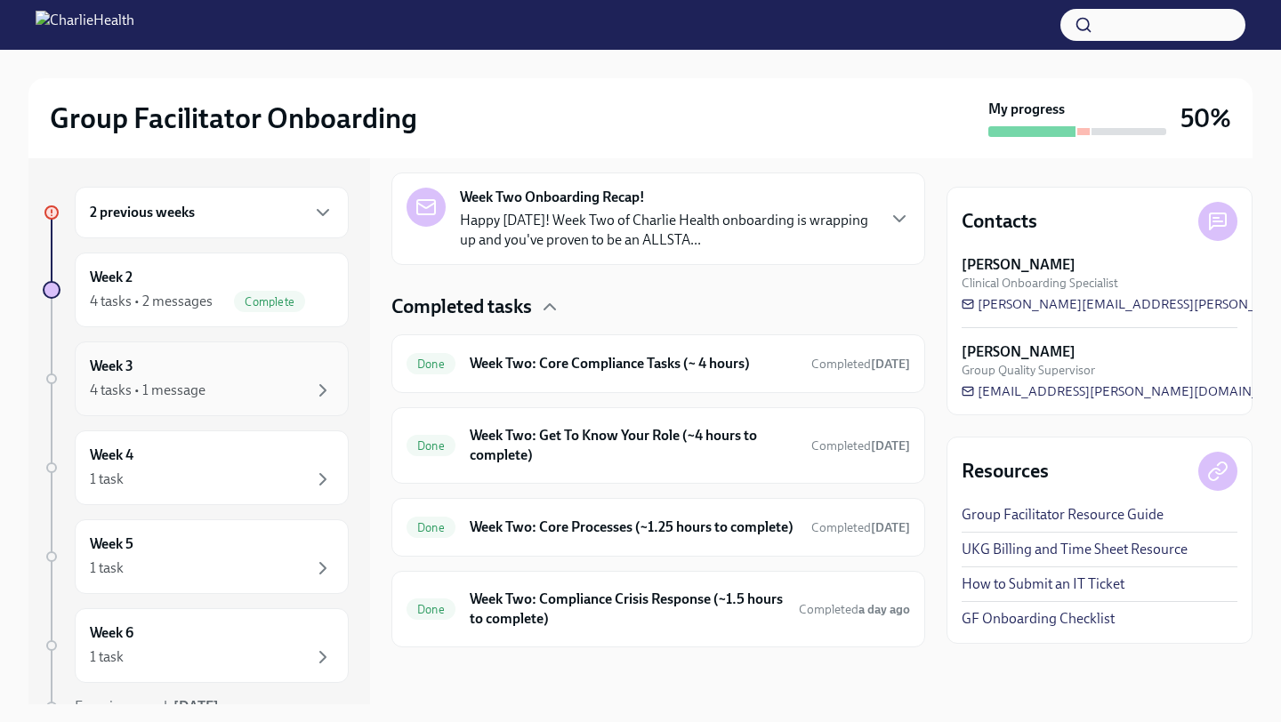
click at [229, 378] on div "Week 3 4 tasks • 1 message" at bounding box center [212, 379] width 244 height 44
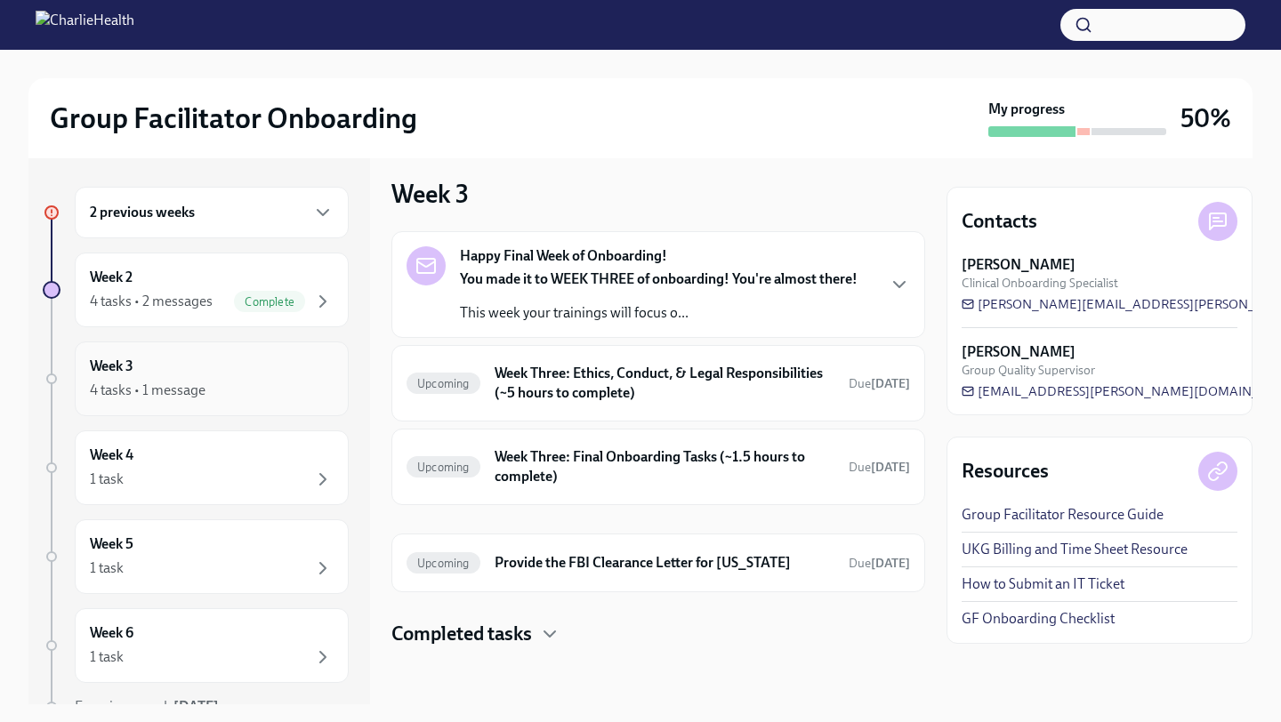
scroll to position [9, 0]
click at [617, 394] on h6 "Week Three: Ethics, Conduct, & Legal Responsibilities (~5 hours to complete)" at bounding box center [665, 383] width 340 height 39
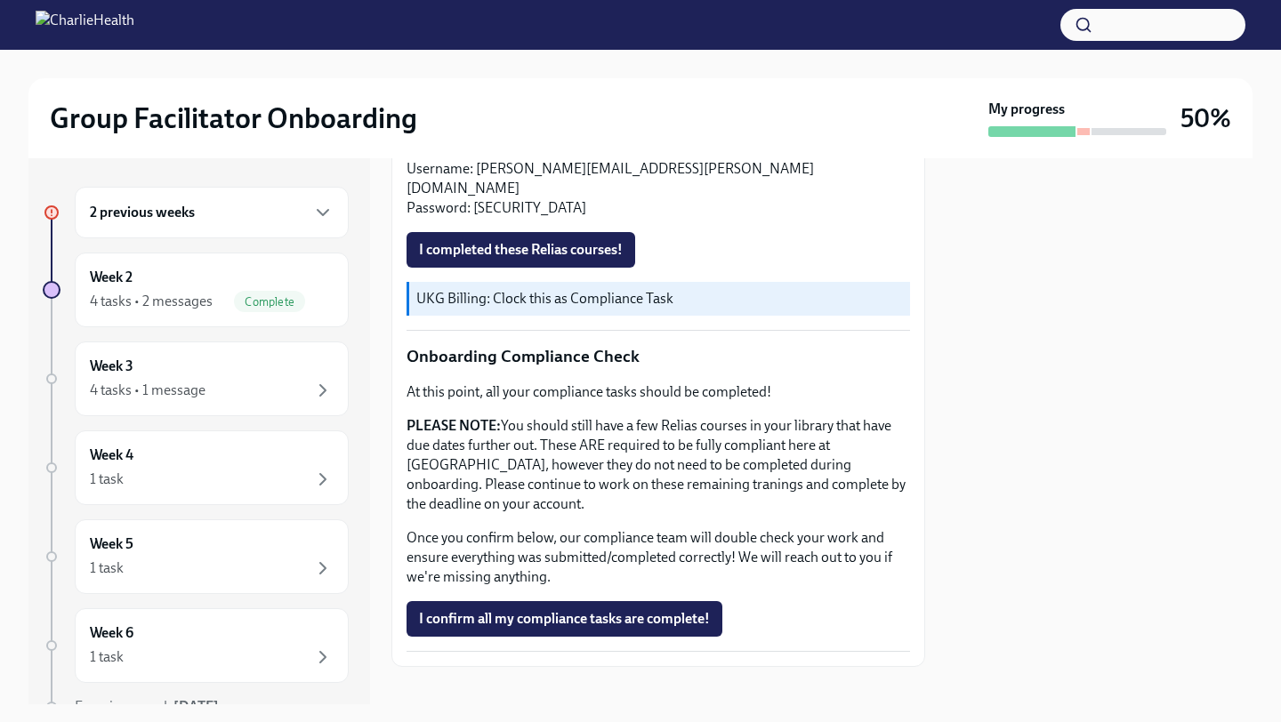
scroll to position [870, 0]
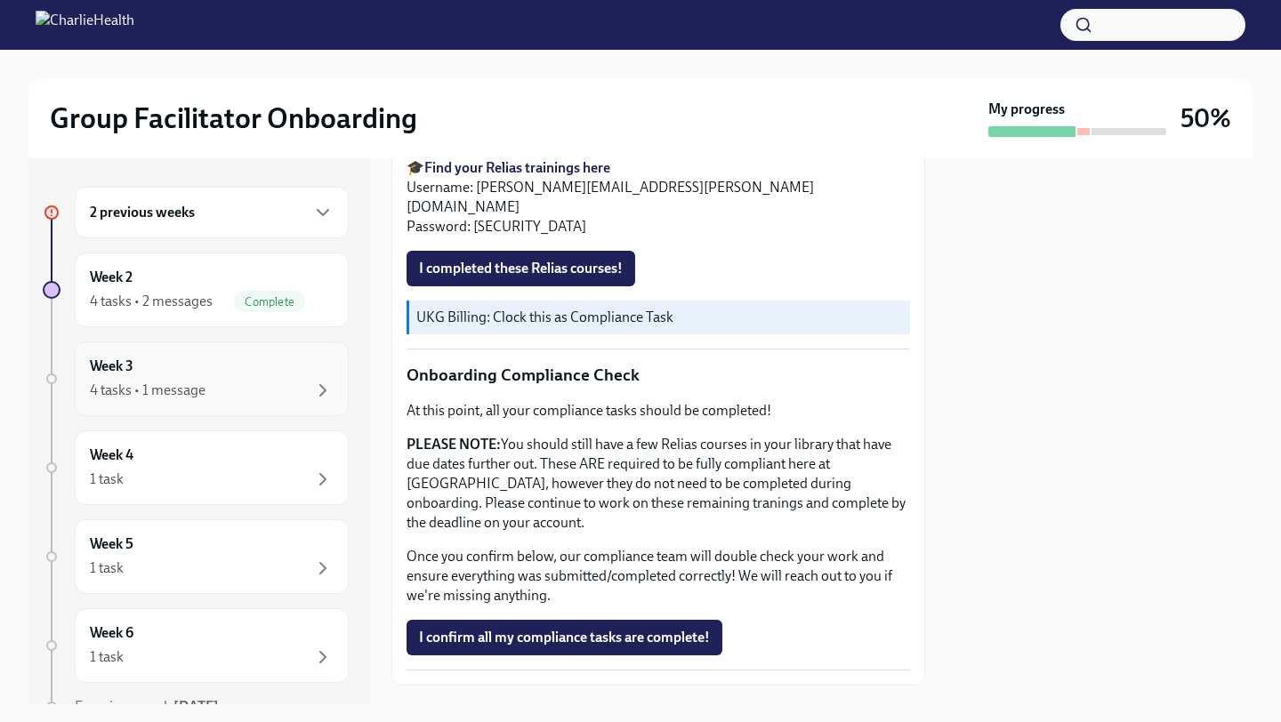
click at [237, 383] on div "4 tasks • 1 message" at bounding box center [212, 390] width 244 height 21
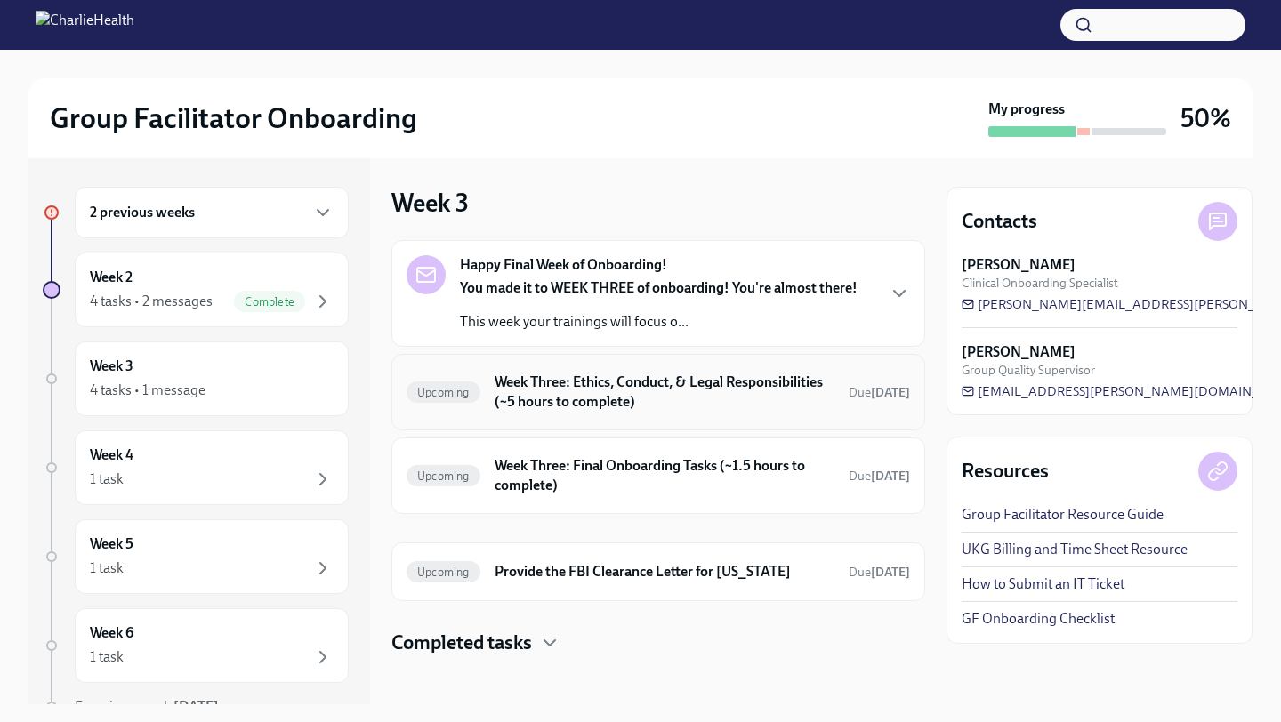
click at [567, 400] on h6 "Week Three: Ethics, Conduct, & Legal Responsibilities (~5 hours to complete)" at bounding box center [665, 392] width 340 height 39
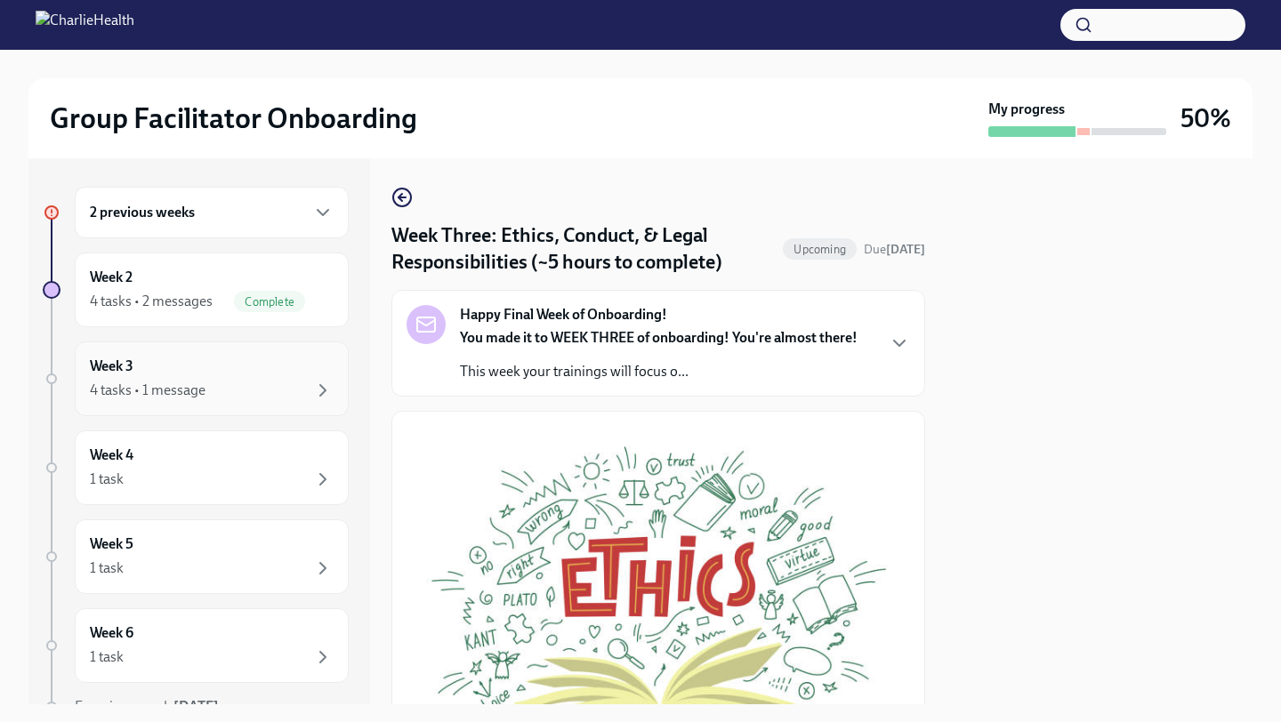
click at [291, 397] on div "4 tasks • 1 message" at bounding box center [212, 390] width 244 height 21
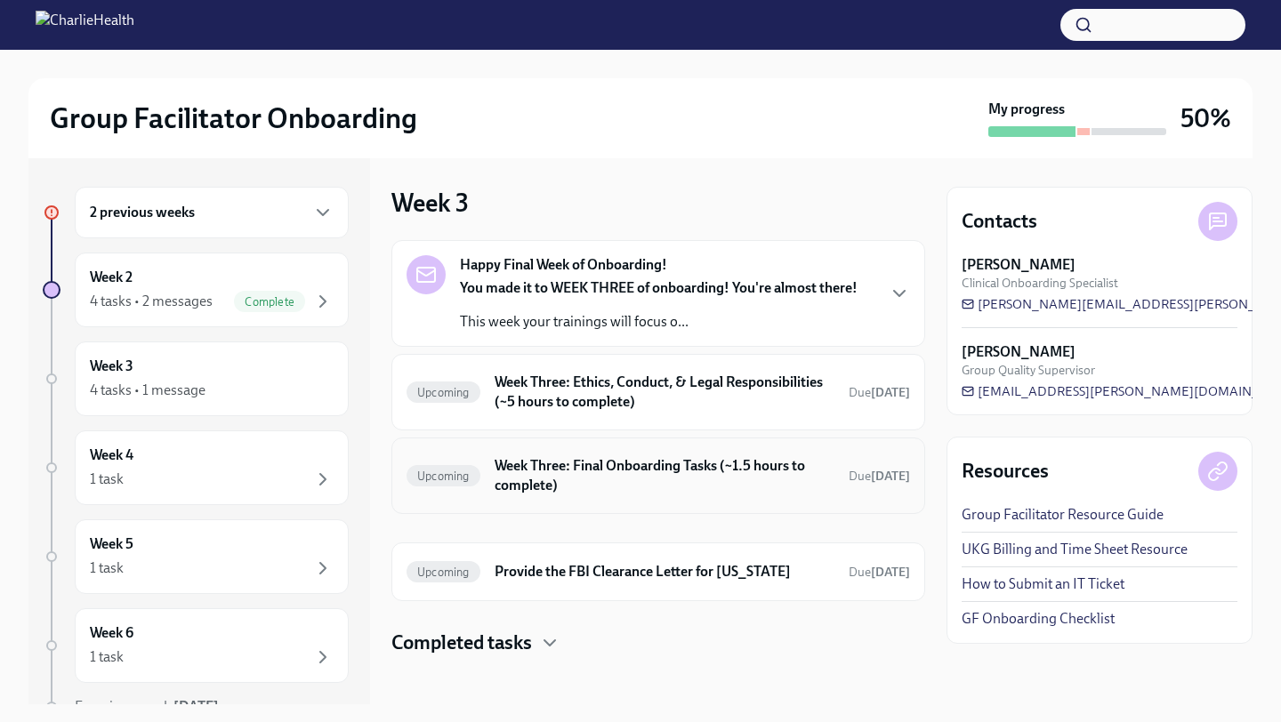
click at [613, 495] on h6 "Week Three: Final Onboarding Tasks (~1.5 hours to complete)" at bounding box center [665, 475] width 340 height 39
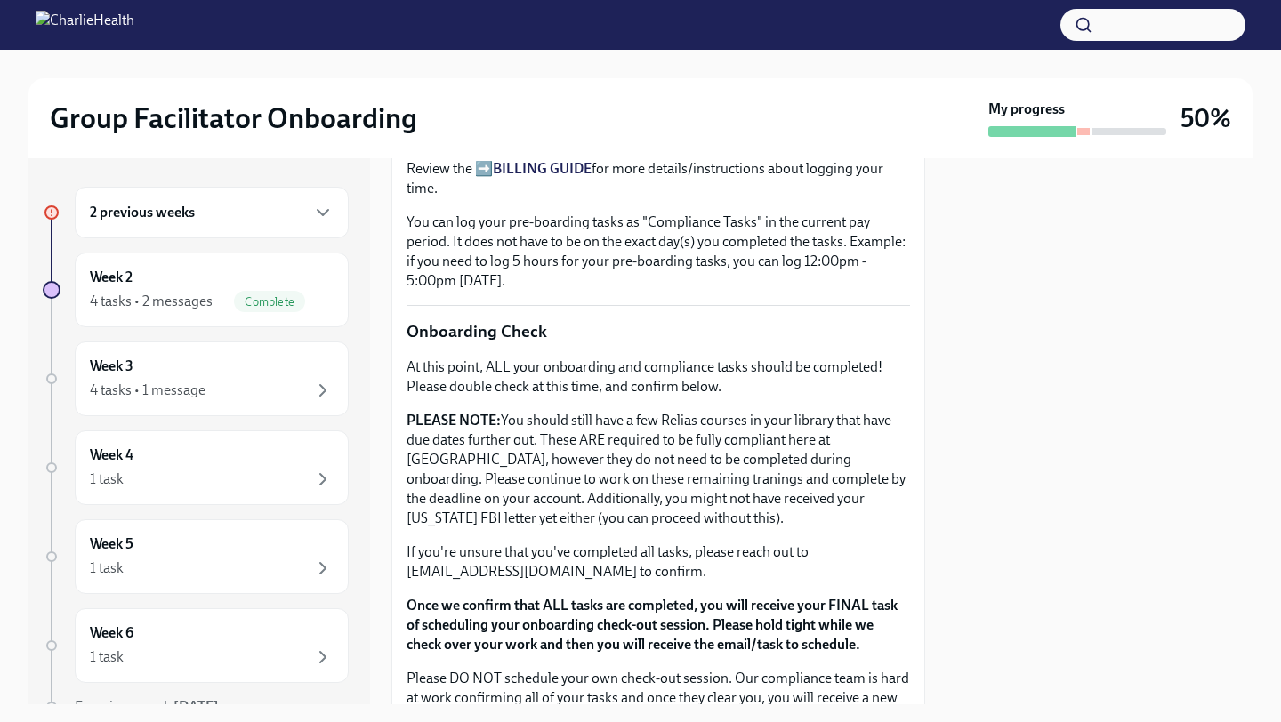
scroll to position [1461, 0]
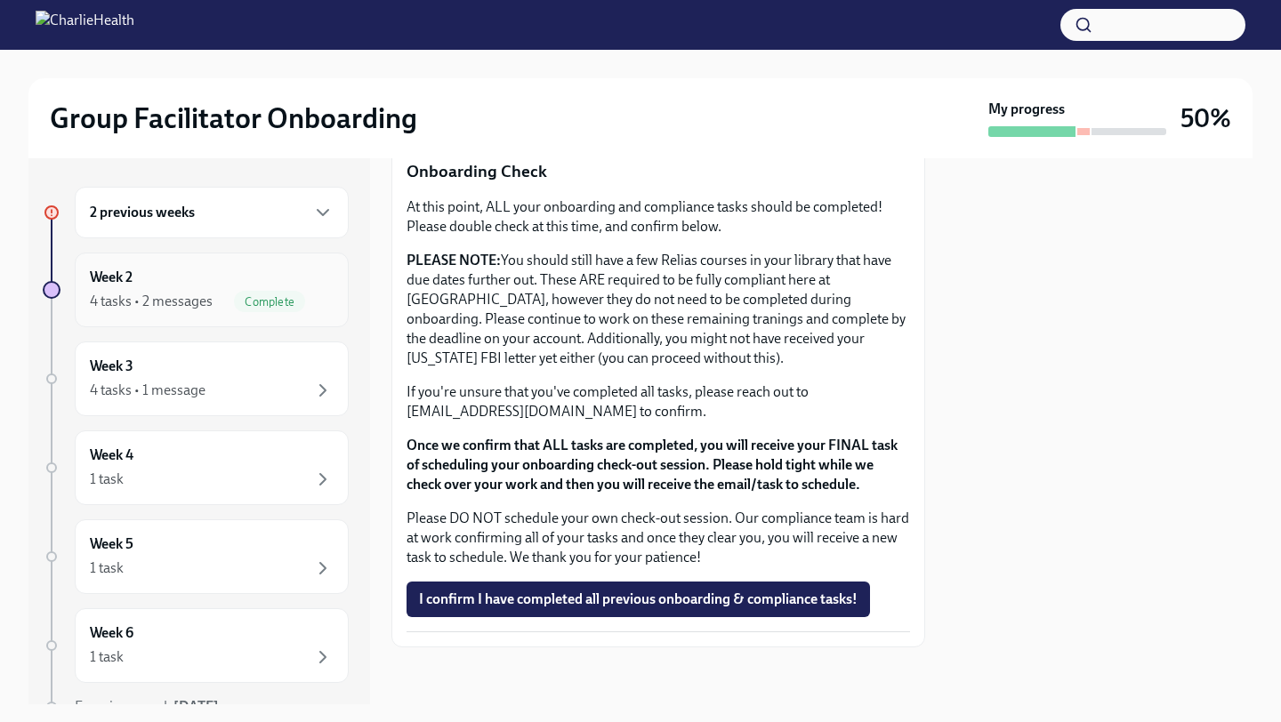
click at [174, 301] on div "4 tasks • 2 messages" at bounding box center [151, 302] width 123 height 20
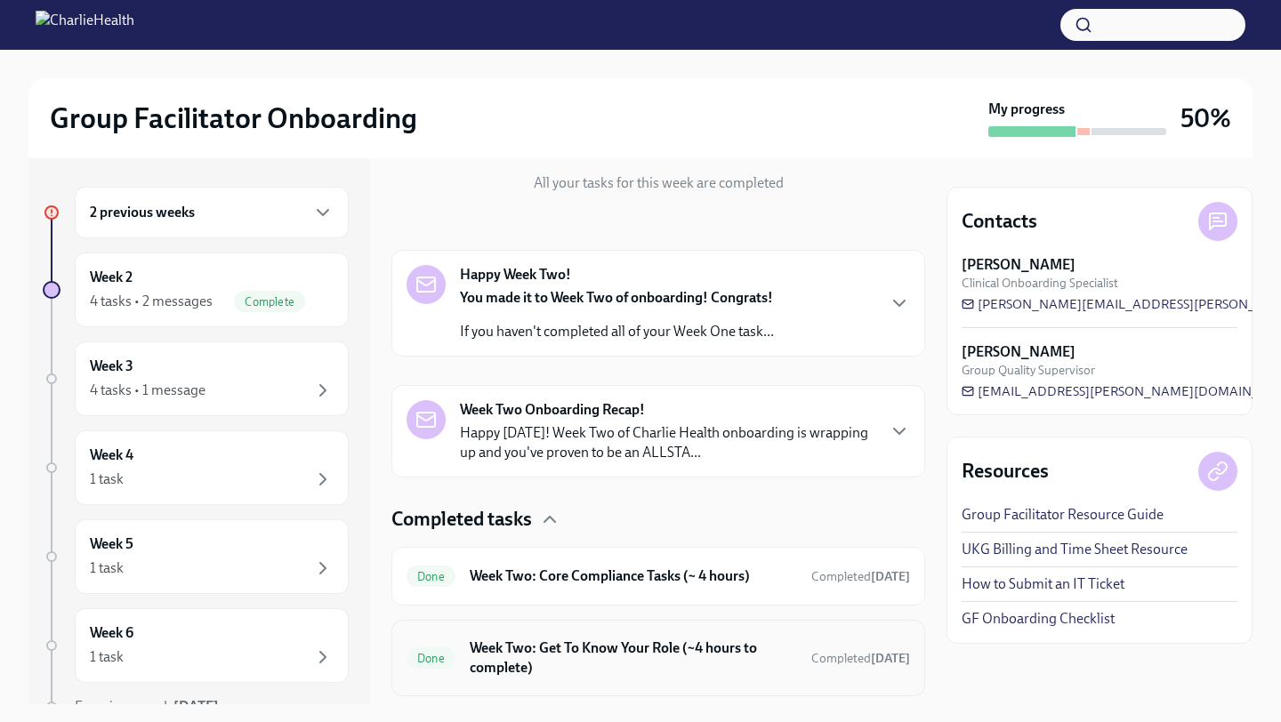
scroll to position [399, 0]
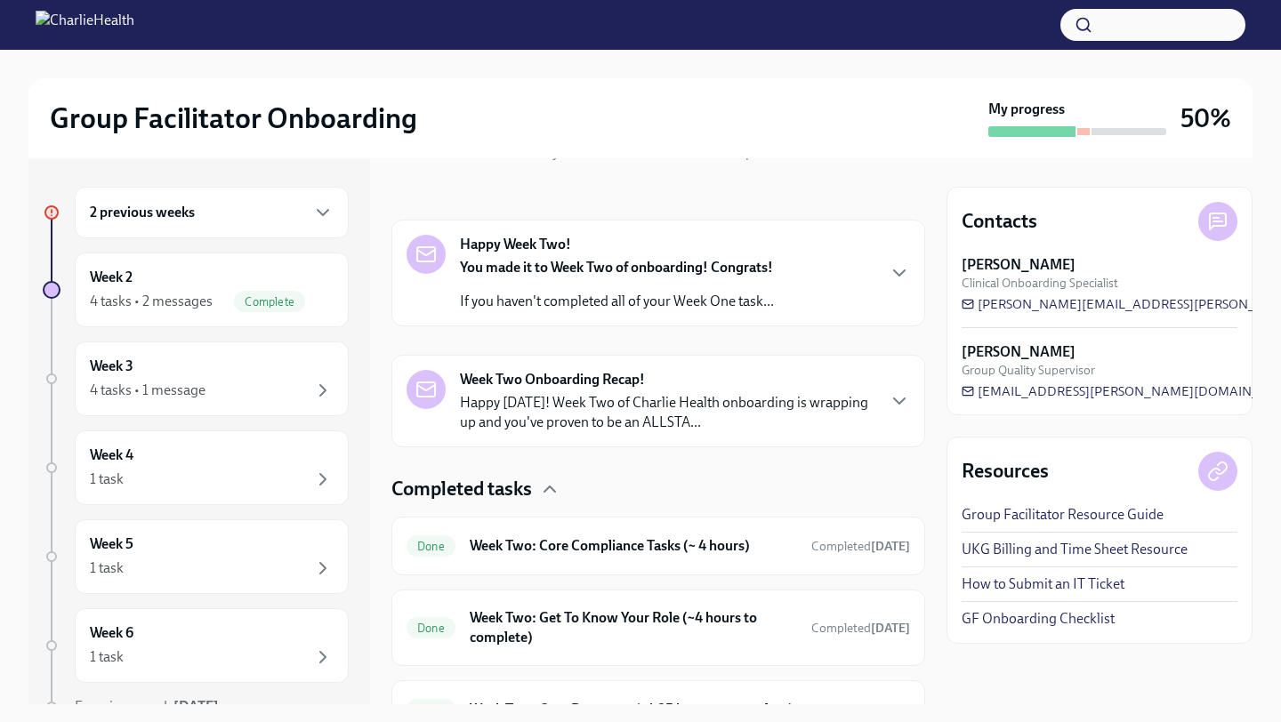
click at [599, 417] on p "Happy [DATE]! Week Two of Charlie Health onboarding is wrapping up and you've p…" at bounding box center [667, 412] width 414 height 39
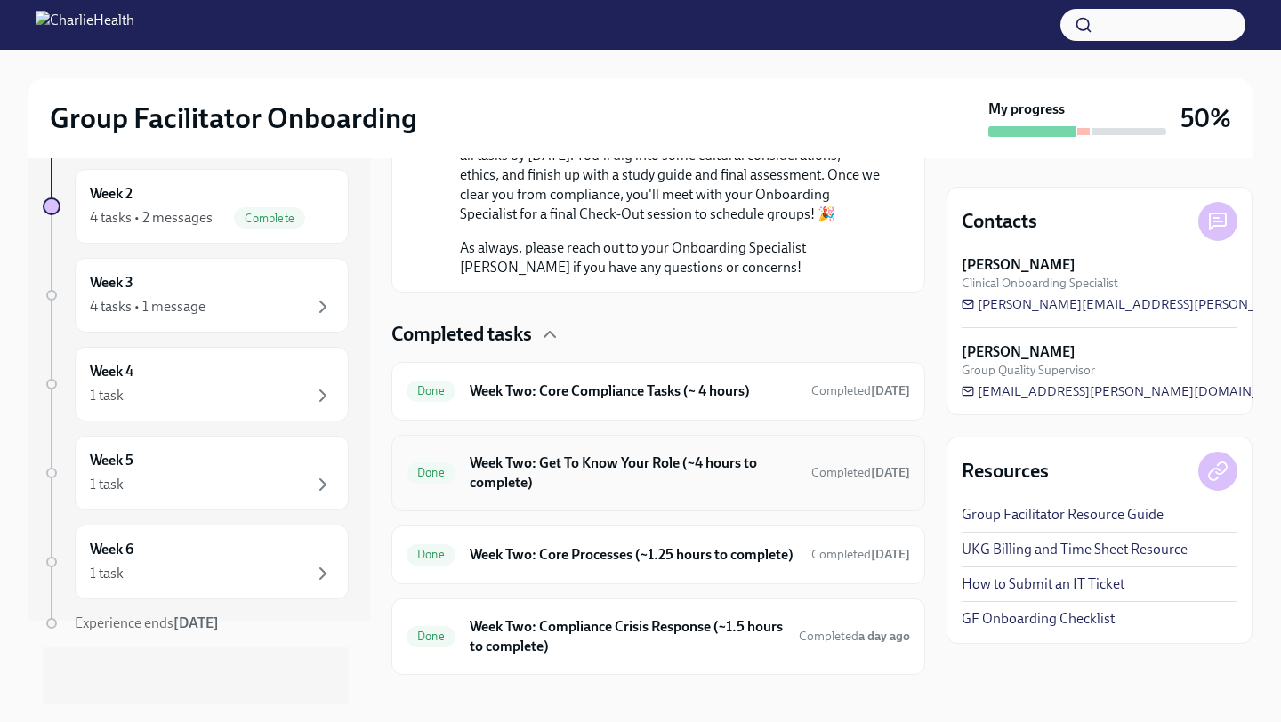
scroll to position [1411, 0]
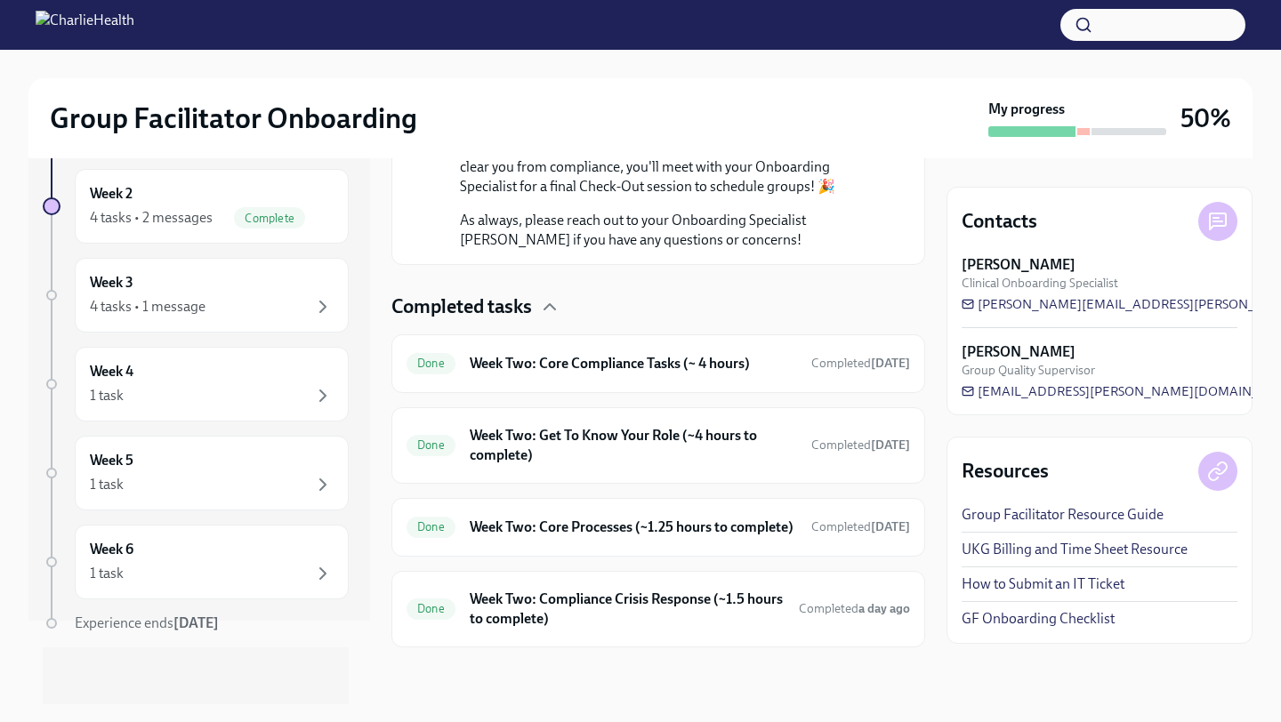
click at [1024, 623] on link "GF Onboarding Checklist" at bounding box center [1037, 619] width 153 height 20
